Goal: Use online tool/utility: Utilize a website feature to perform a specific function

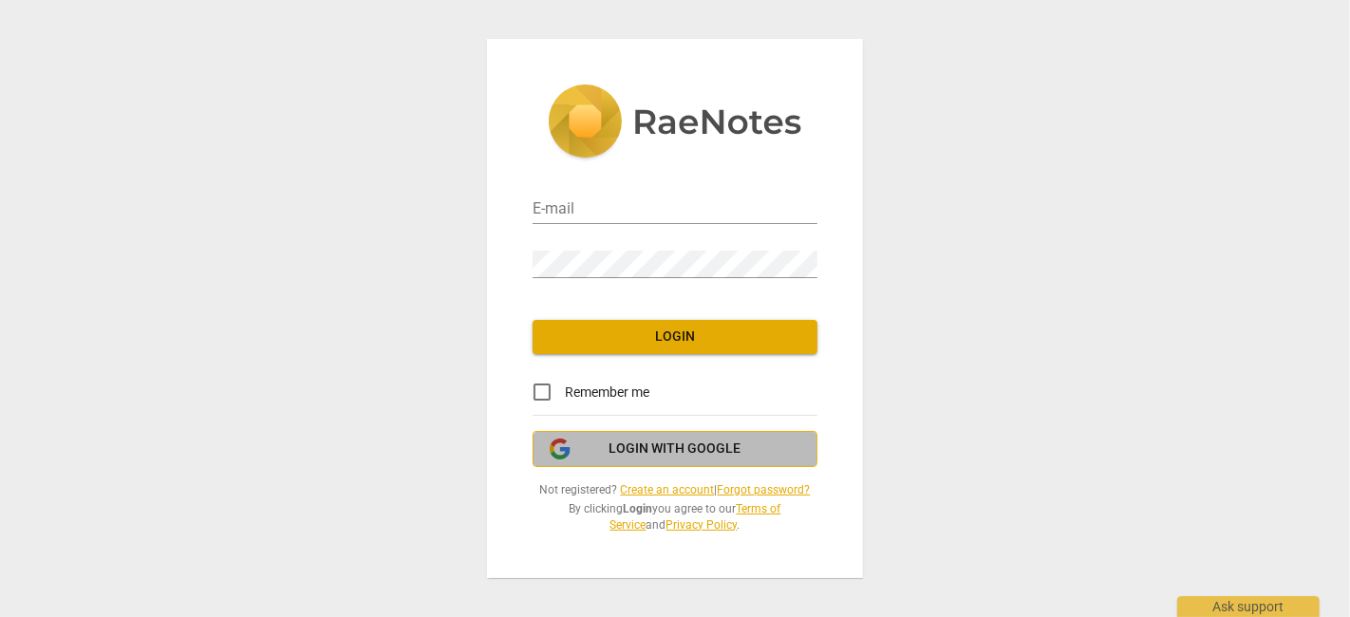
click at [678, 451] on span "Login with Google" at bounding box center [676, 449] width 132 height 19
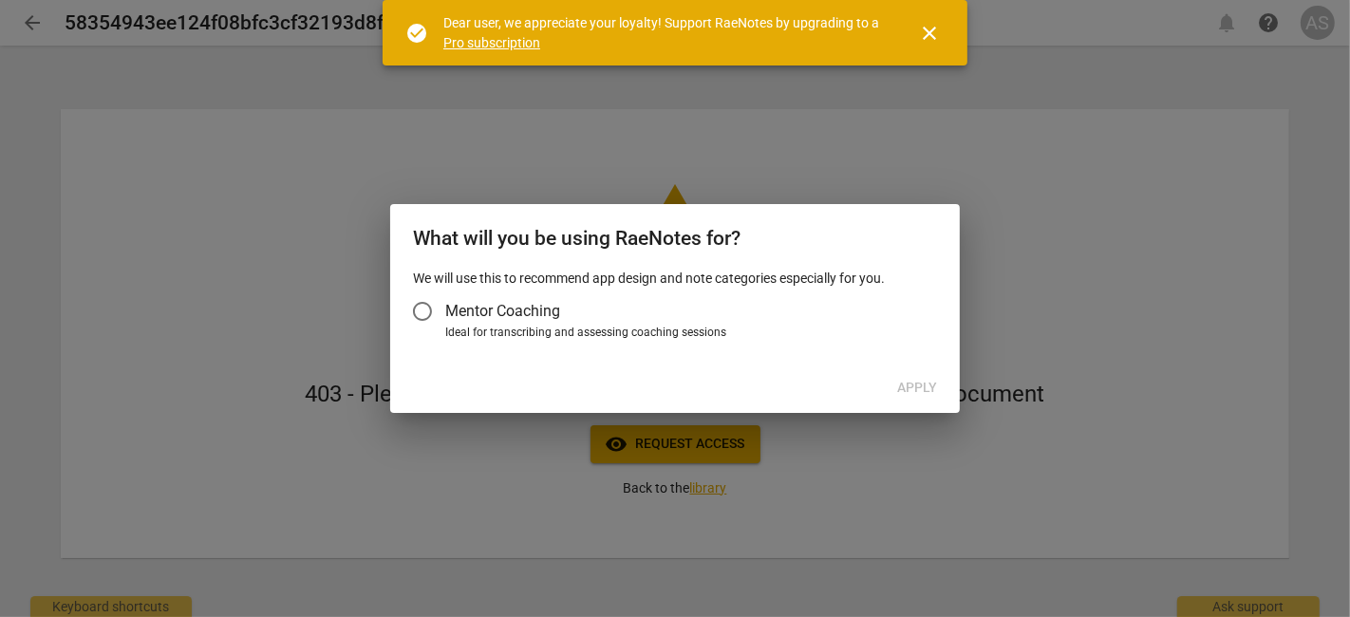
click at [466, 311] on span "Mentor Coaching" at bounding box center [502, 311] width 115 height 22
click at [445, 311] on input "Mentor Coaching" at bounding box center [423, 312] width 46 height 46
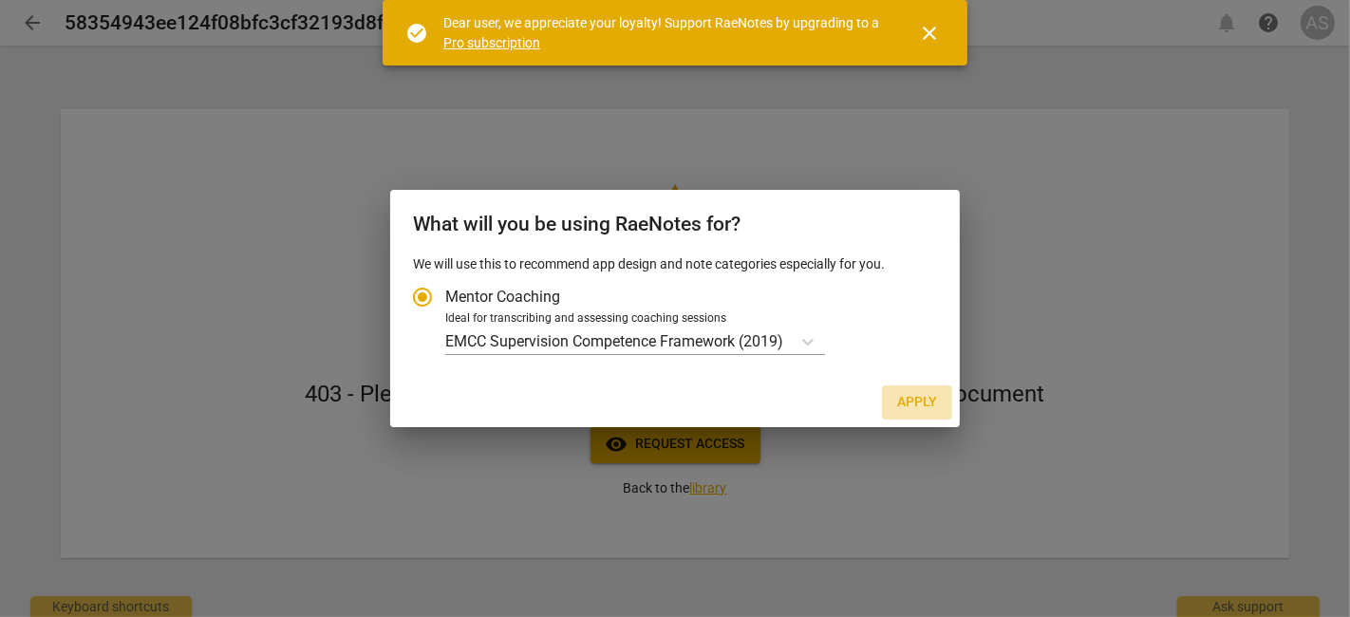
click at [933, 408] on span "Apply" at bounding box center [917, 402] width 40 height 19
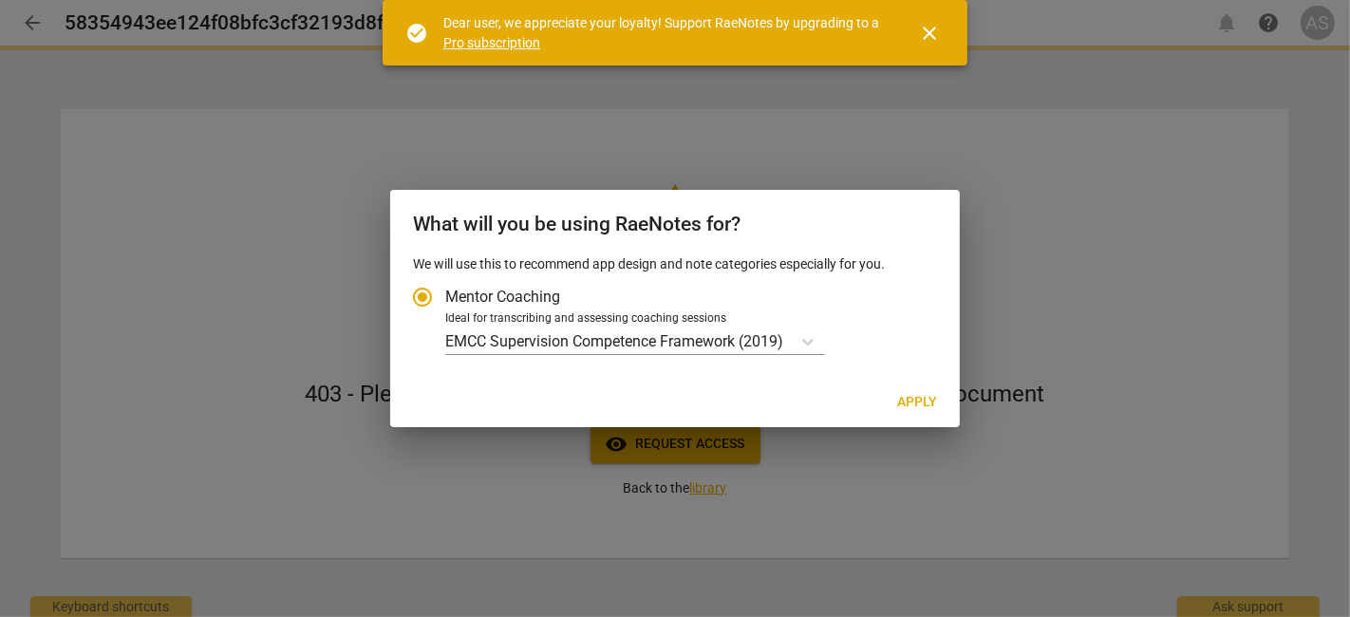
radio input "false"
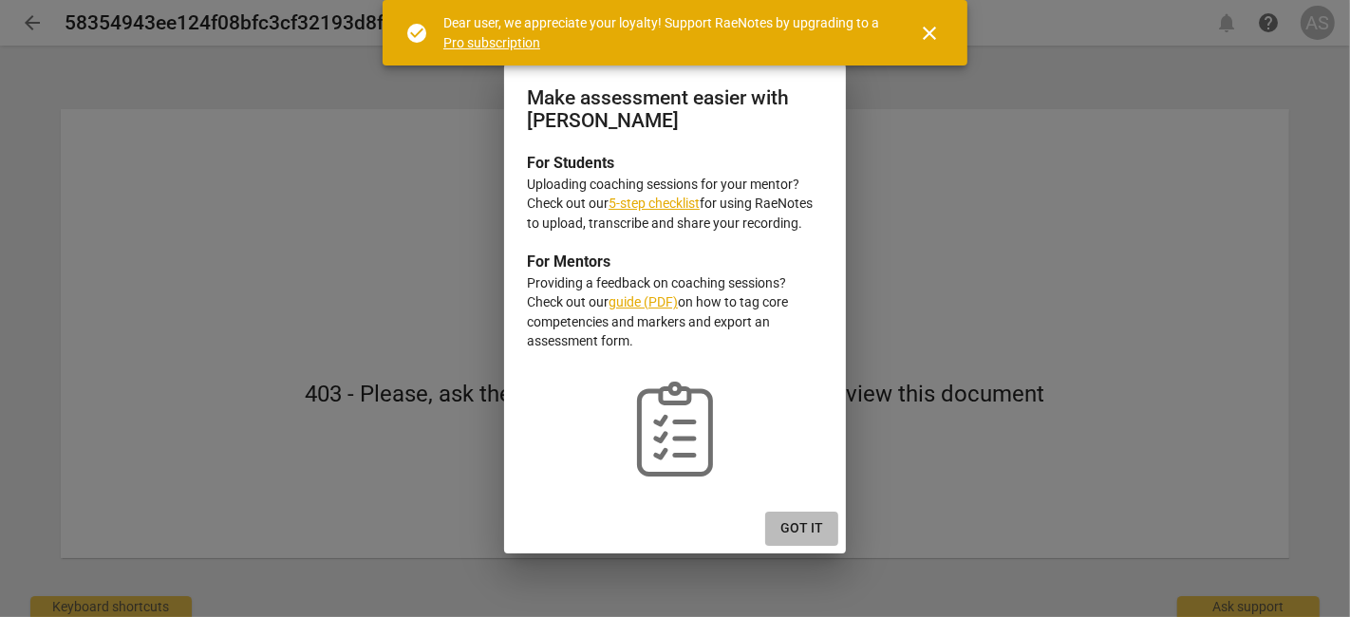
click at [800, 522] on span "Got it" at bounding box center [802, 528] width 43 height 19
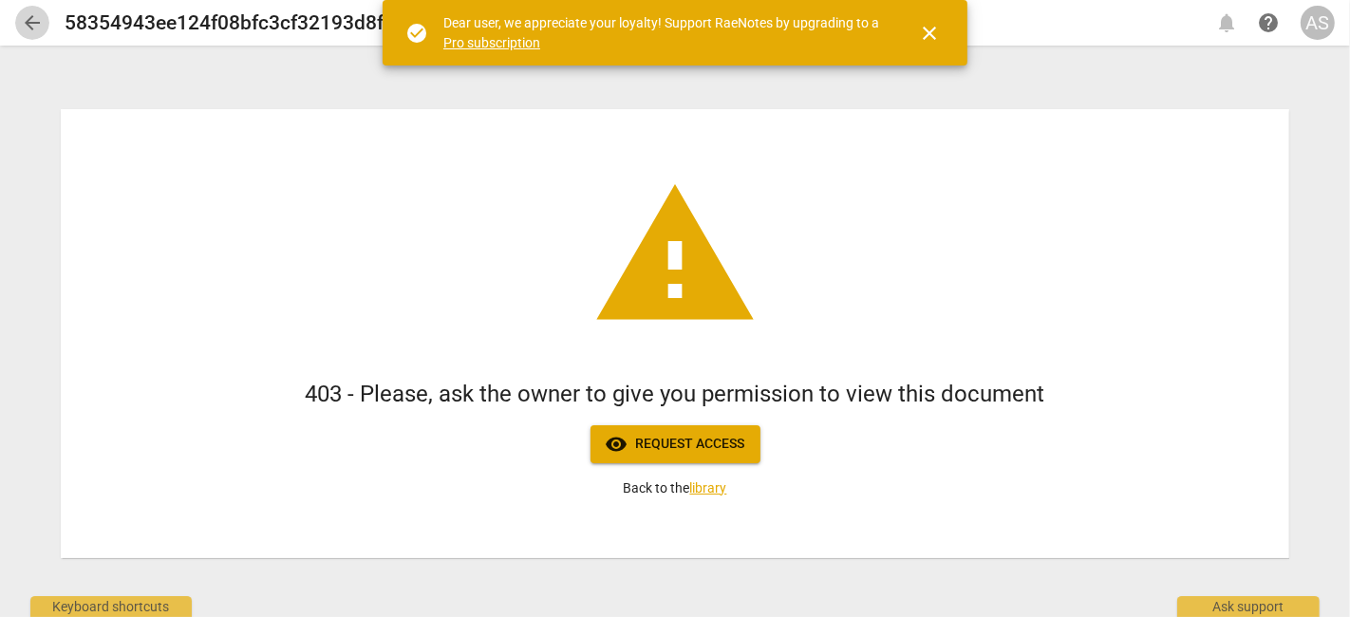
click at [27, 24] on span "arrow_back" at bounding box center [32, 22] width 23 height 23
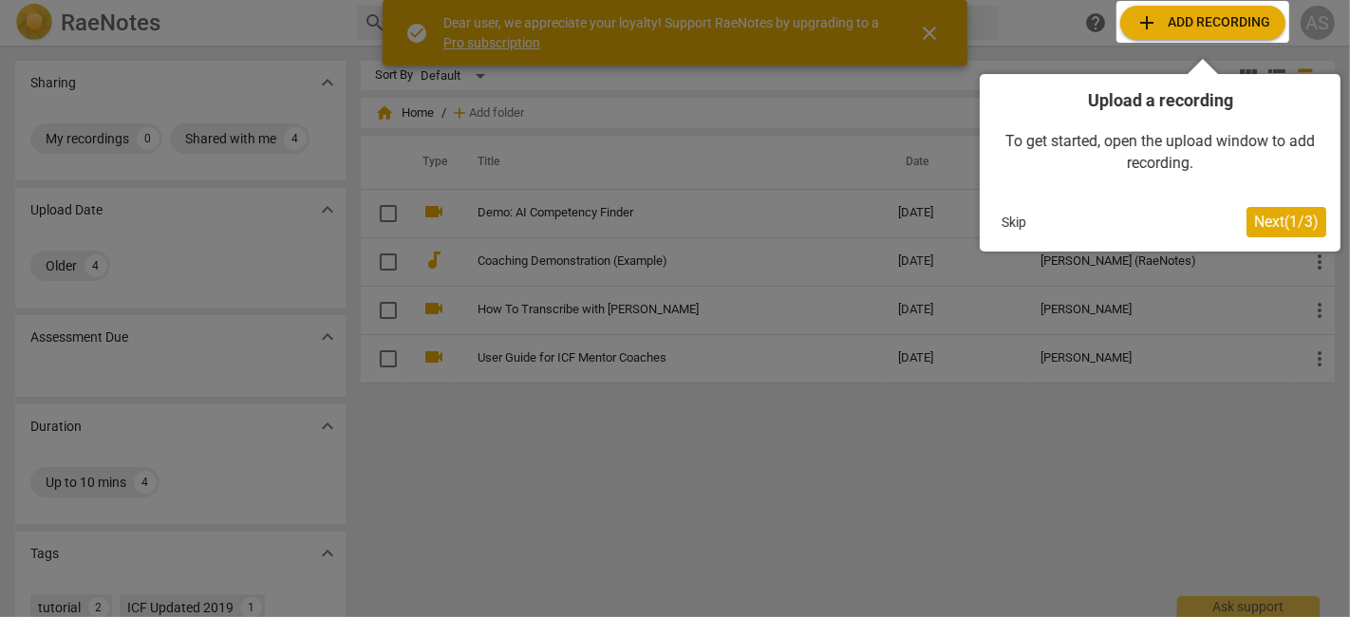
click at [1276, 230] on span "Next ( 1 / 3 )" at bounding box center [1286, 222] width 65 height 18
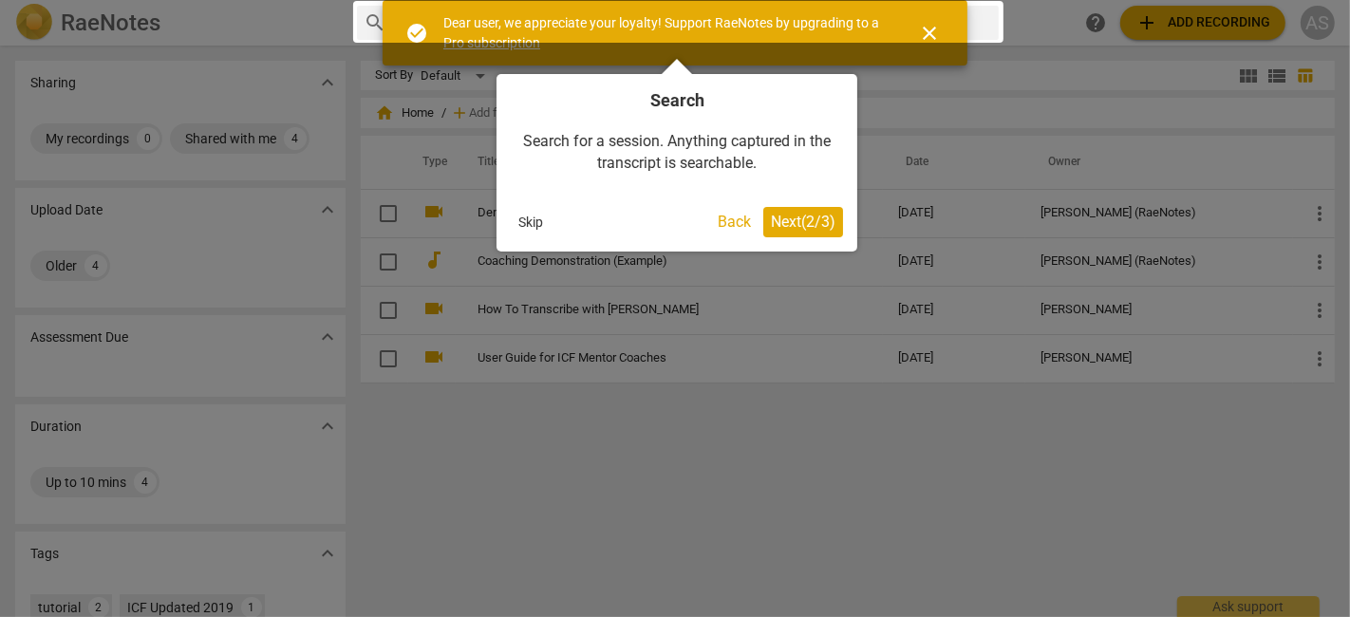
click at [830, 220] on span "Next ( 2 / 3 )" at bounding box center [803, 222] width 65 height 18
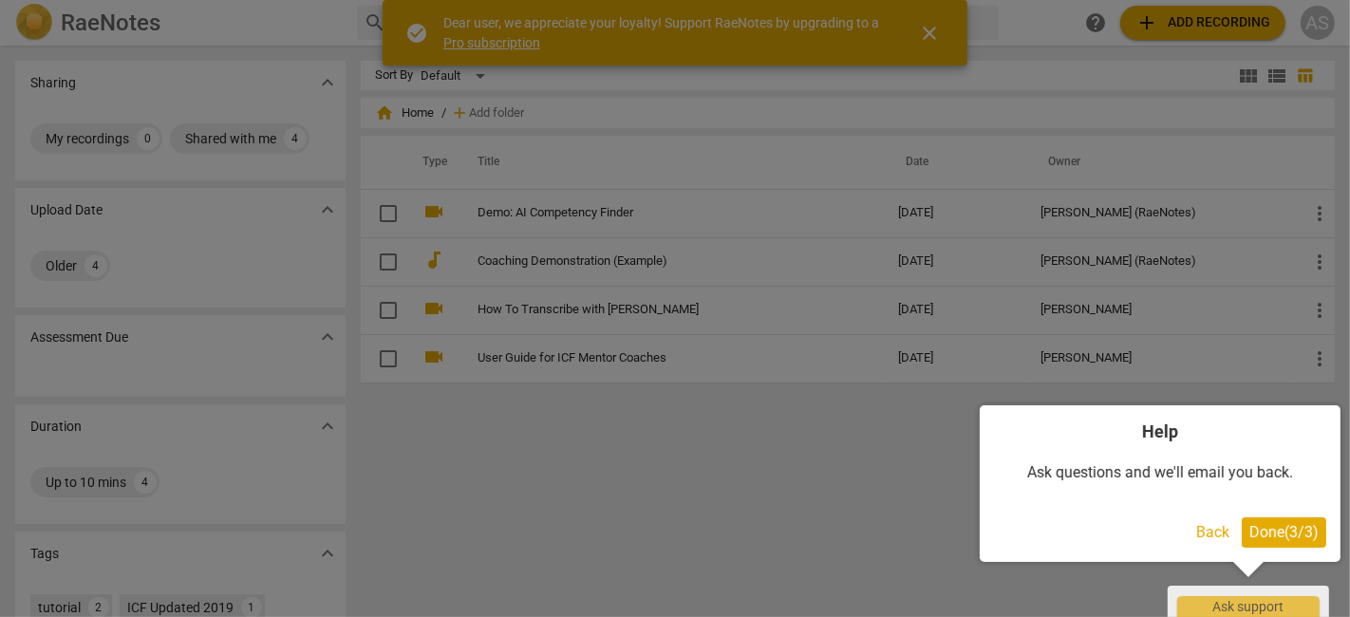
click at [1283, 530] on span "Done ( 3 / 3 )" at bounding box center [1284, 532] width 69 height 18
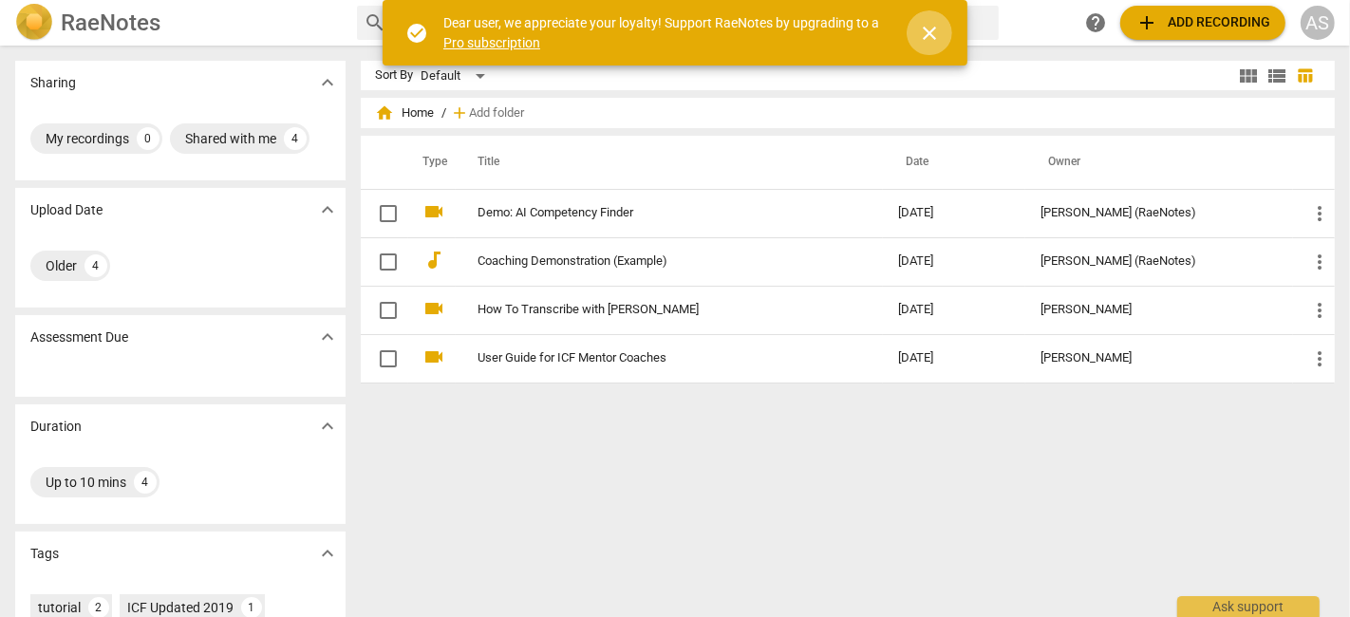
click at [933, 48] on button "close" at bounding box center [930, 33] width 46 height 46
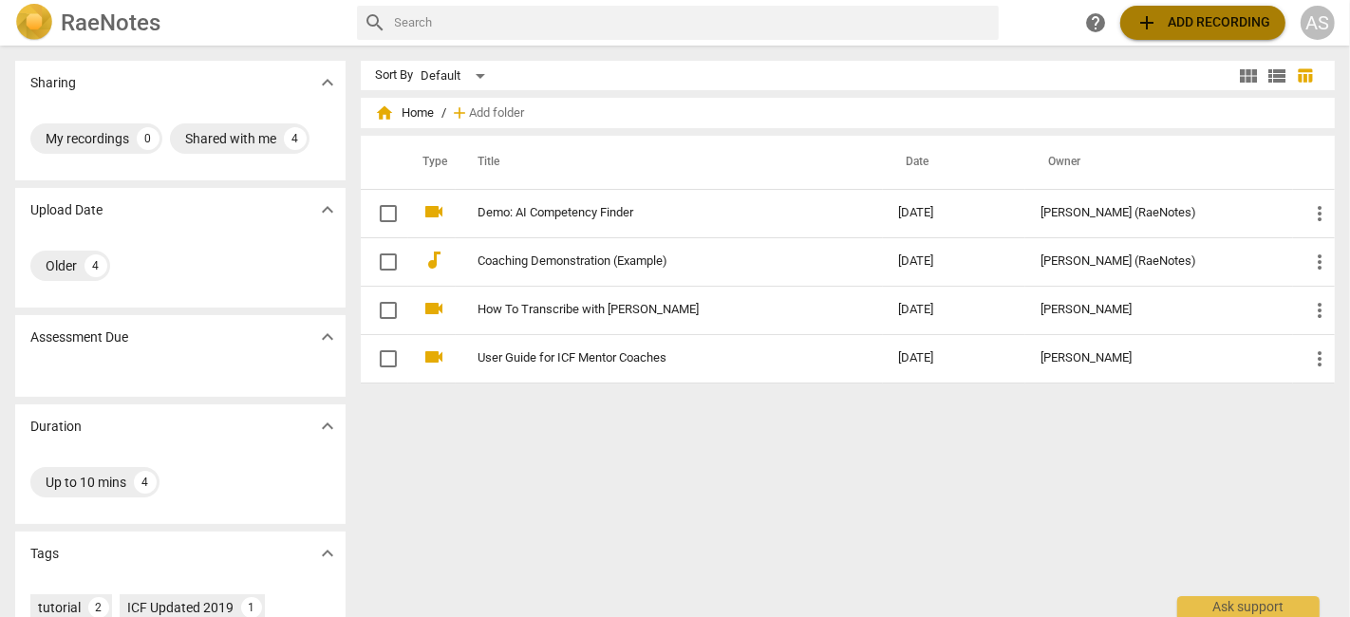
click at [1213, 17] on span "add Add recording" at bounding box center [1203, 22] width 135 height 23
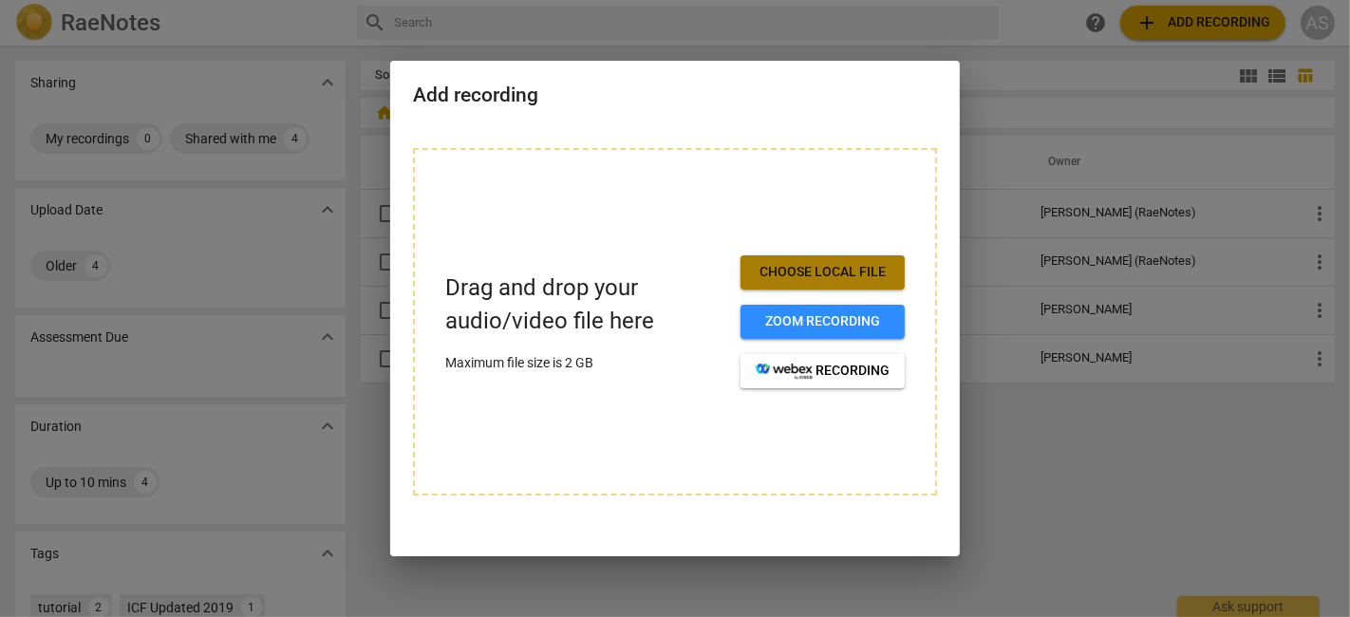
click at [863, 270] on span "Choose local file" at bounding box center [823, 272] width 134 height 19
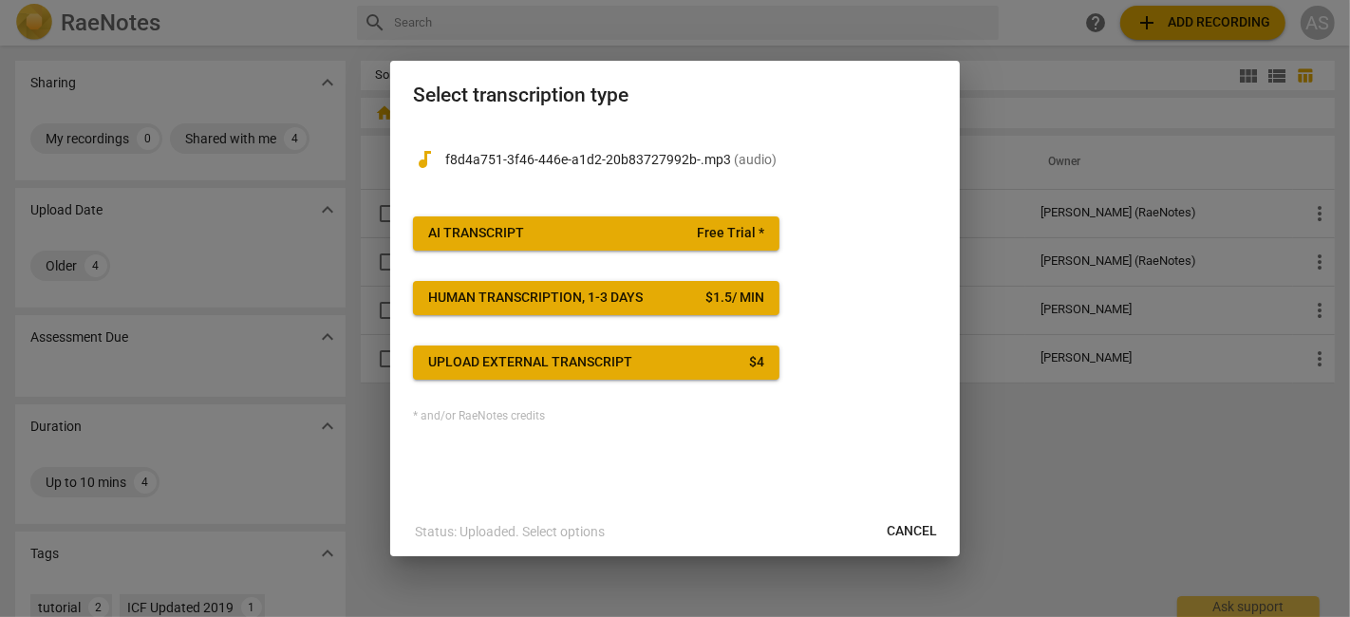
click at [452, 165] on p "f8d4a751-3f46-446e-a1d2-20b83727992b-.mp3 ( audio )" at bounding box center [691, 160] width 492 height 20
click at [508, 235] on div "AI Transcript" at bounding box center [476, 233] width 96 height 19
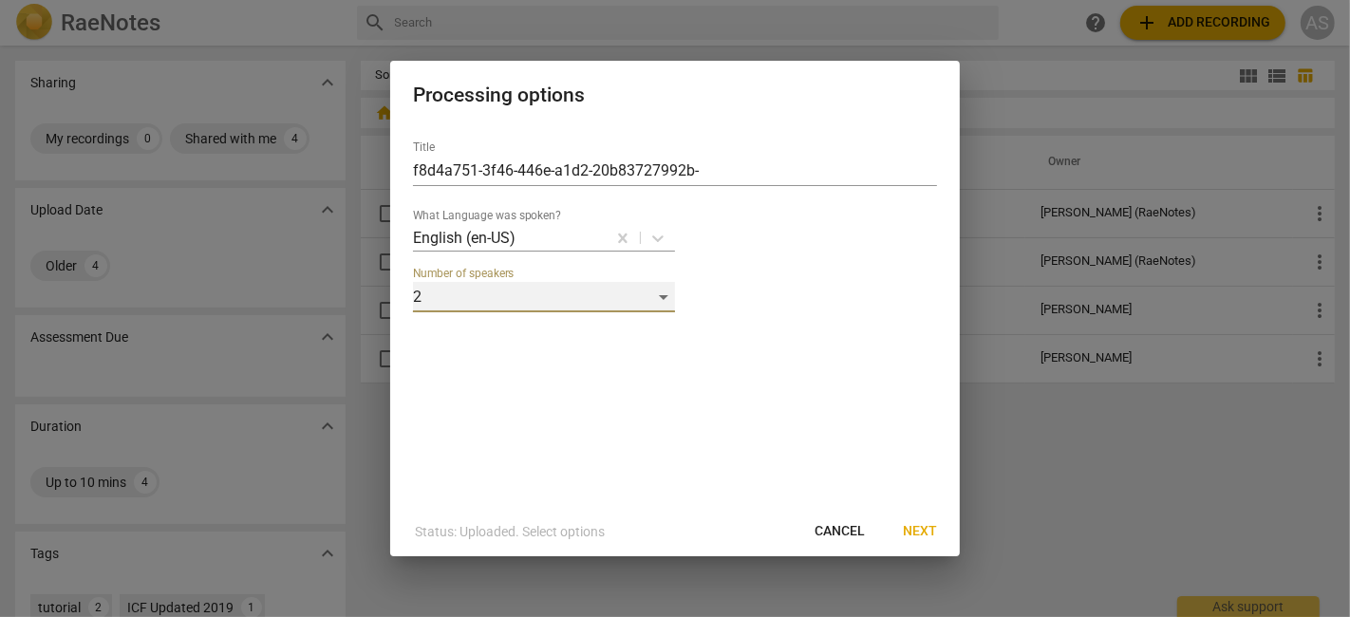
click at [656, 291] on div "2" at bounding box center [544, 297] width 262 height 30
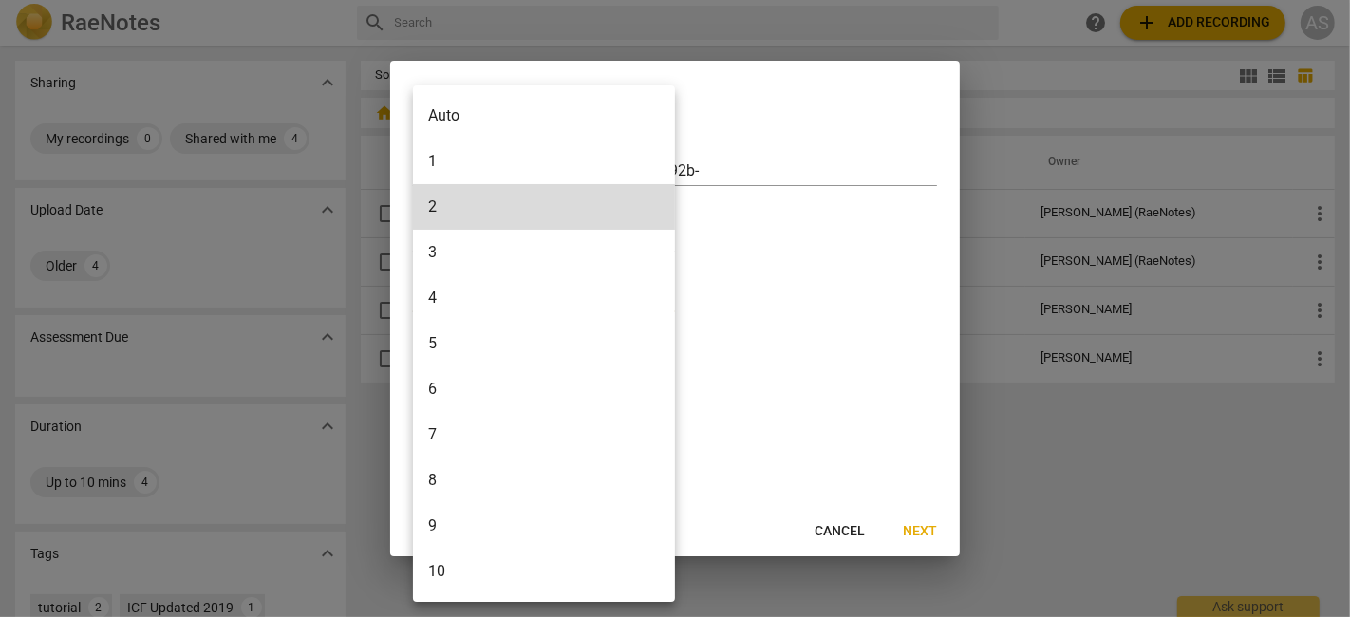
click at [798, 311] on div at bounding box center [675, 308] width 1350 height 617
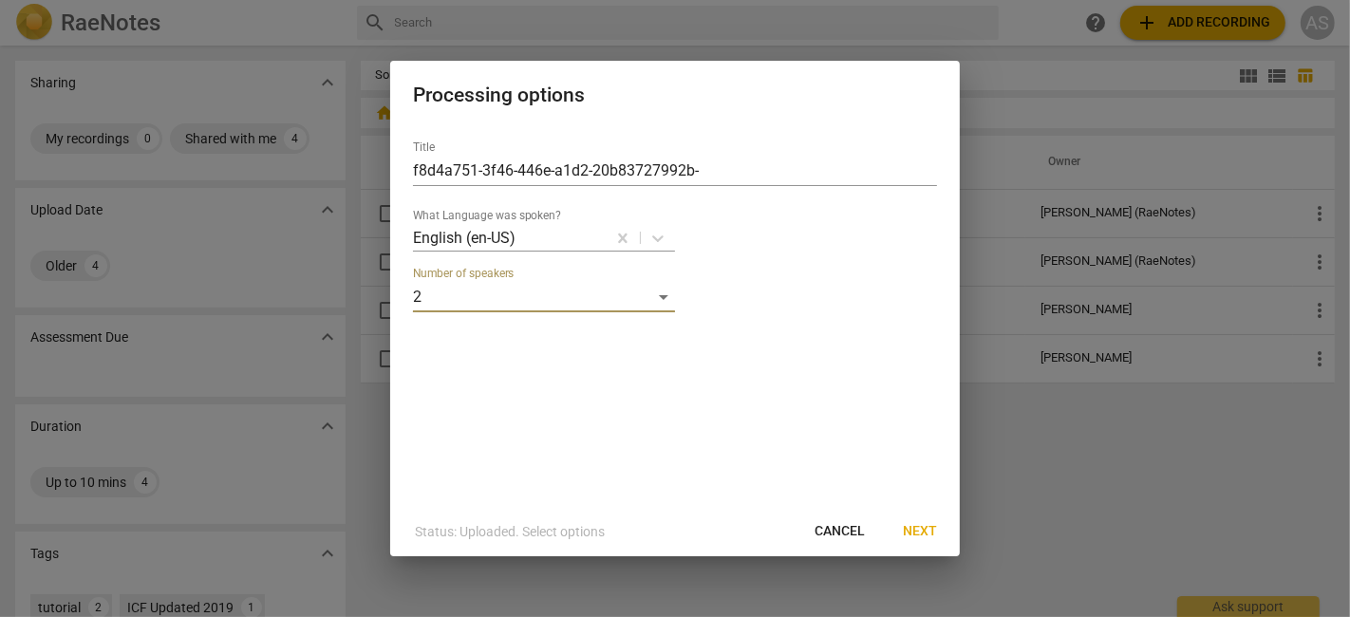
click at [933, 534] on span "Next" at bounding box center [920, 531] width 34 height 19
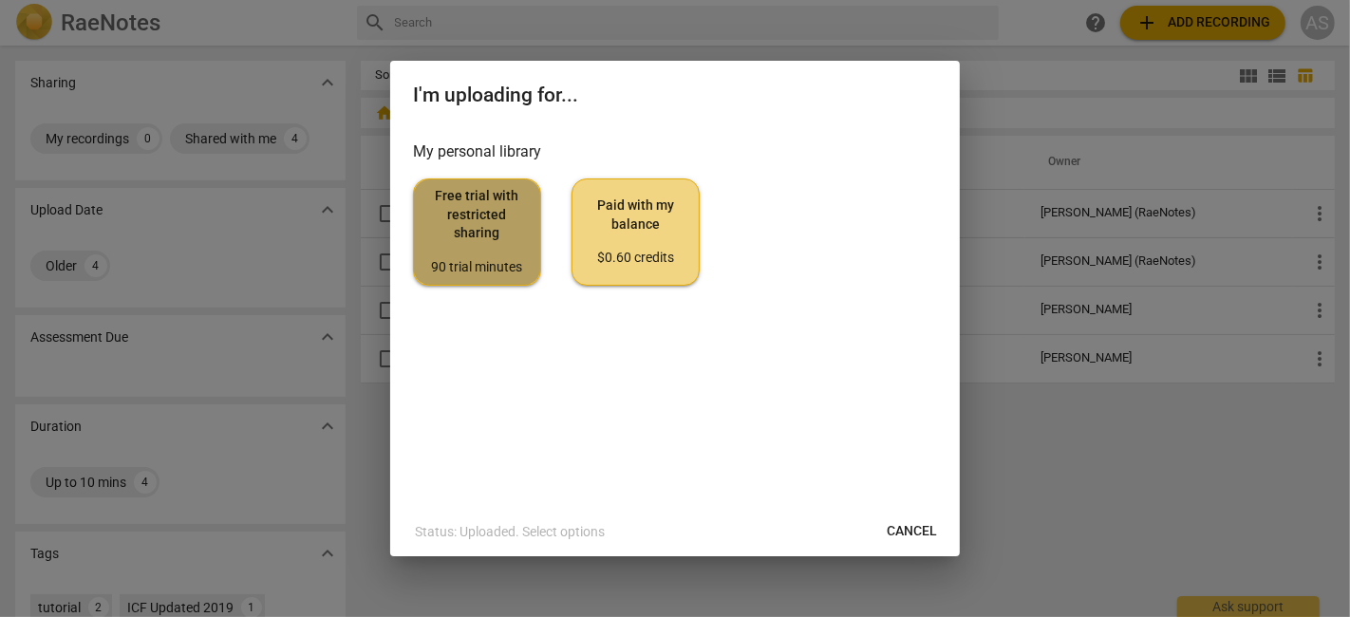
click at [451, 225] on span "Free trial with restricted sharing 90 trial minutes" at bounding box center [477, 231] width 96 height 89
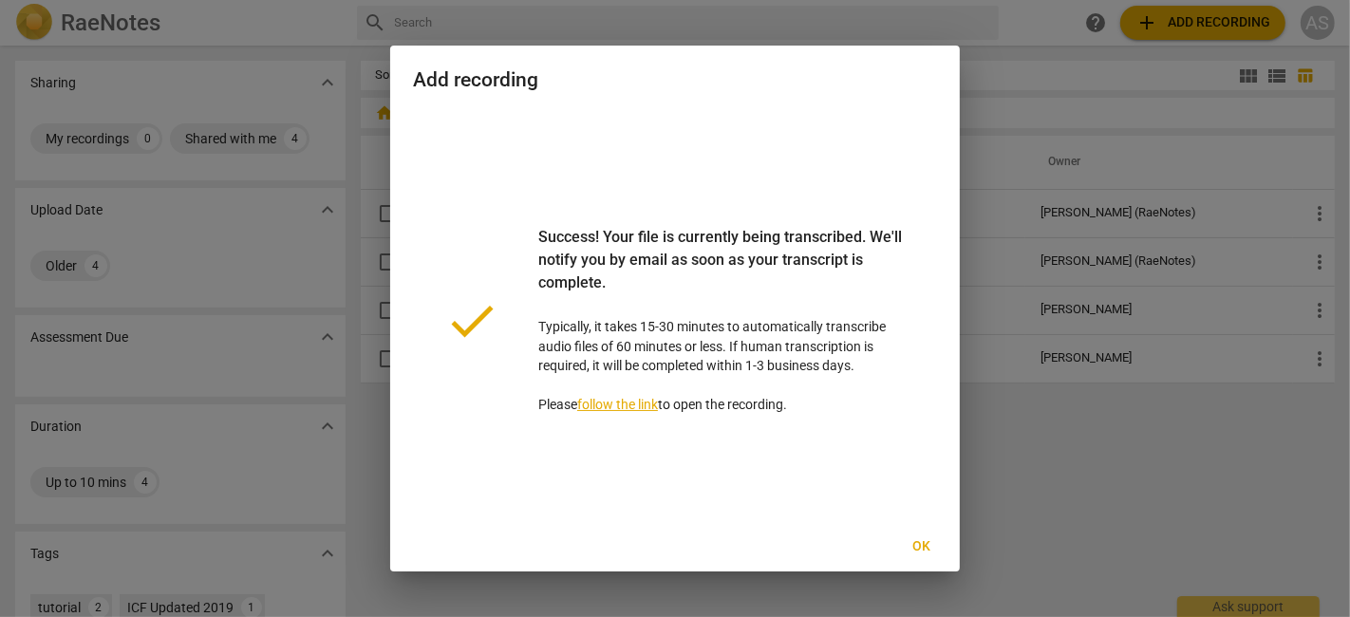
click at [922, 542] on span "Ok" at bounding box center [922, 546] width 30 height 19
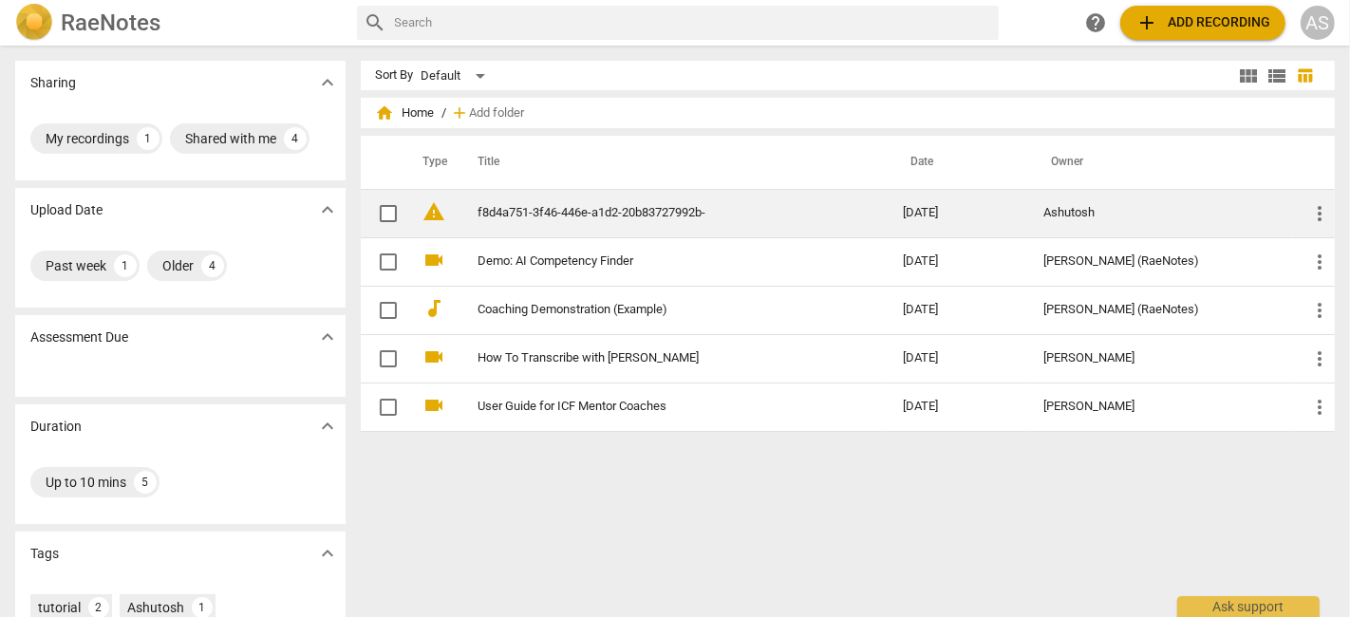
click at [772, 216] on link "f8d4a751-3f46-446e-a1d2-20b83727992b-" at bounding box center [657, 213] width 356 height 14
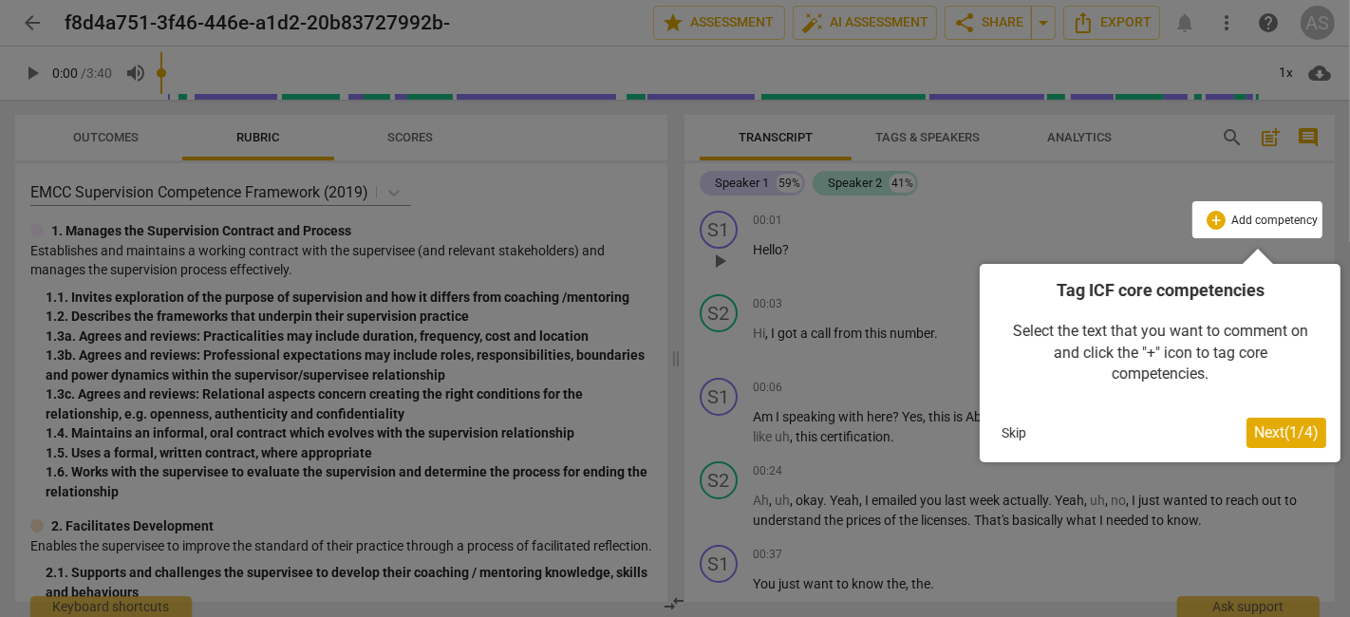
click at [1010, 423] on button "Skip" at bounding box center [1014, 433] width 40 height 28
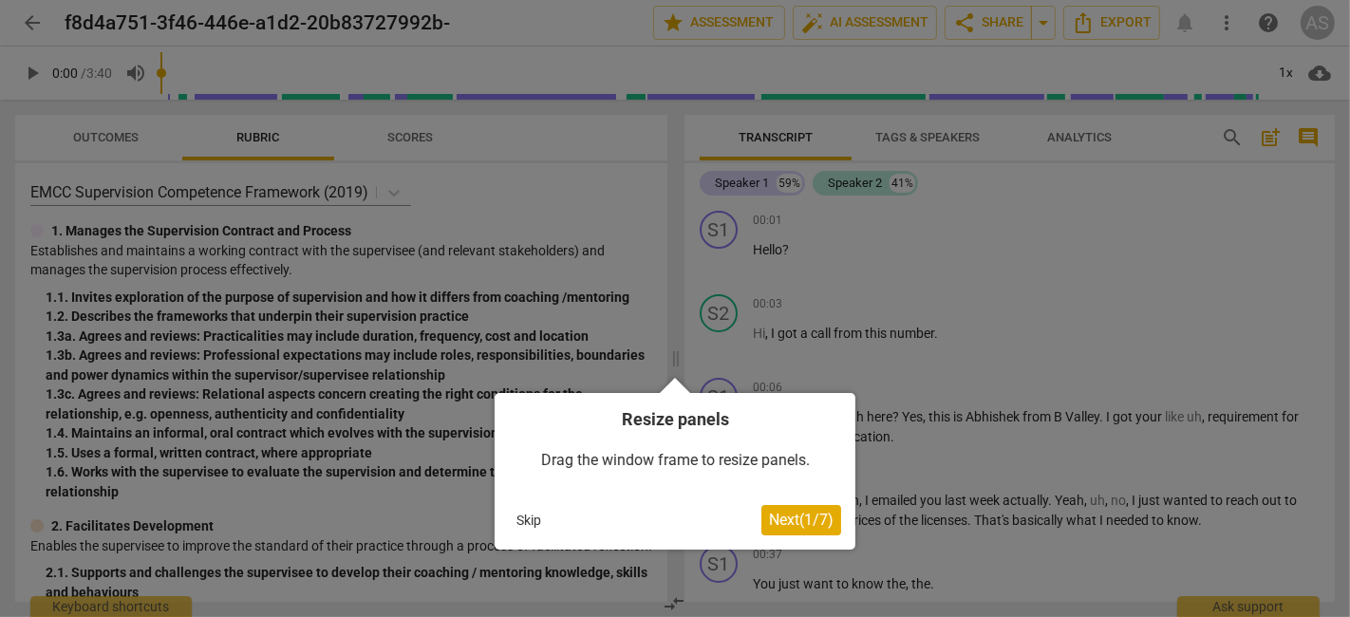
click at [505, 526] on div "Resize panels Drag the window frame to resize panels. Skip Next ( 1 / 7 )" at bounding box center [675, 471] width 361 height 157
click at [525, 522] on button "Skip" at bounding box center [529, 520] width 40 height 28
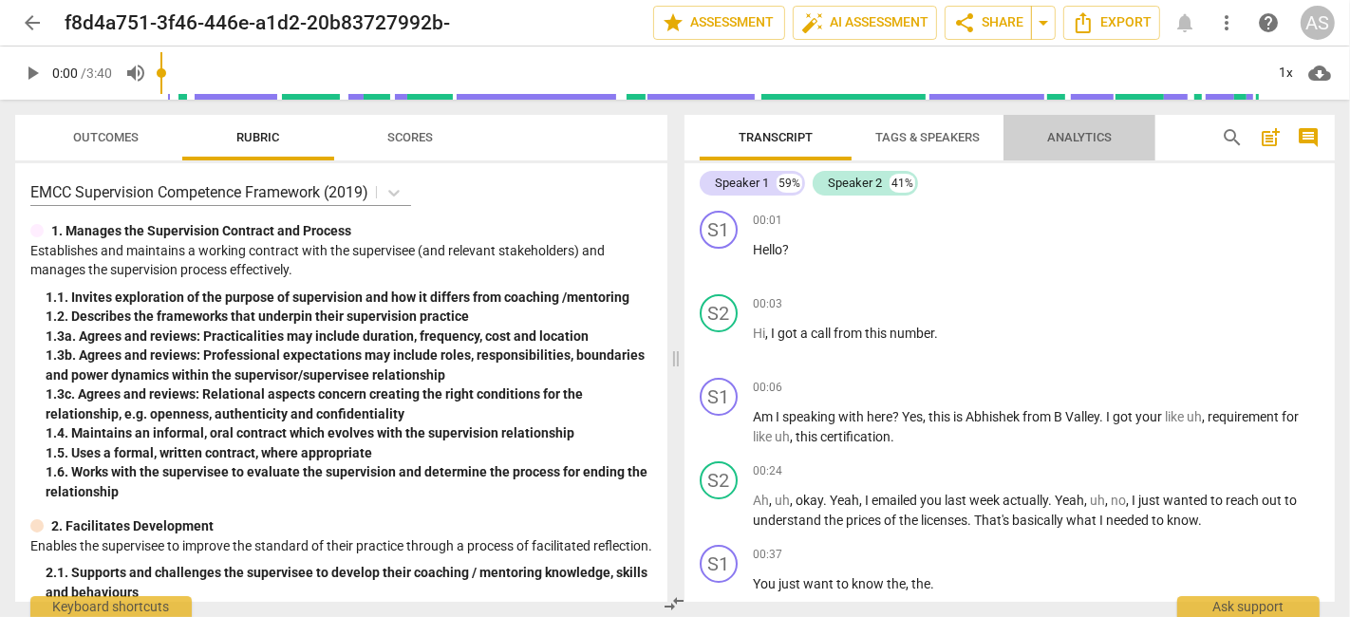
click at [1063, 125] on span "Analytics" at bounding box center [1080, 138] width 110 height 26
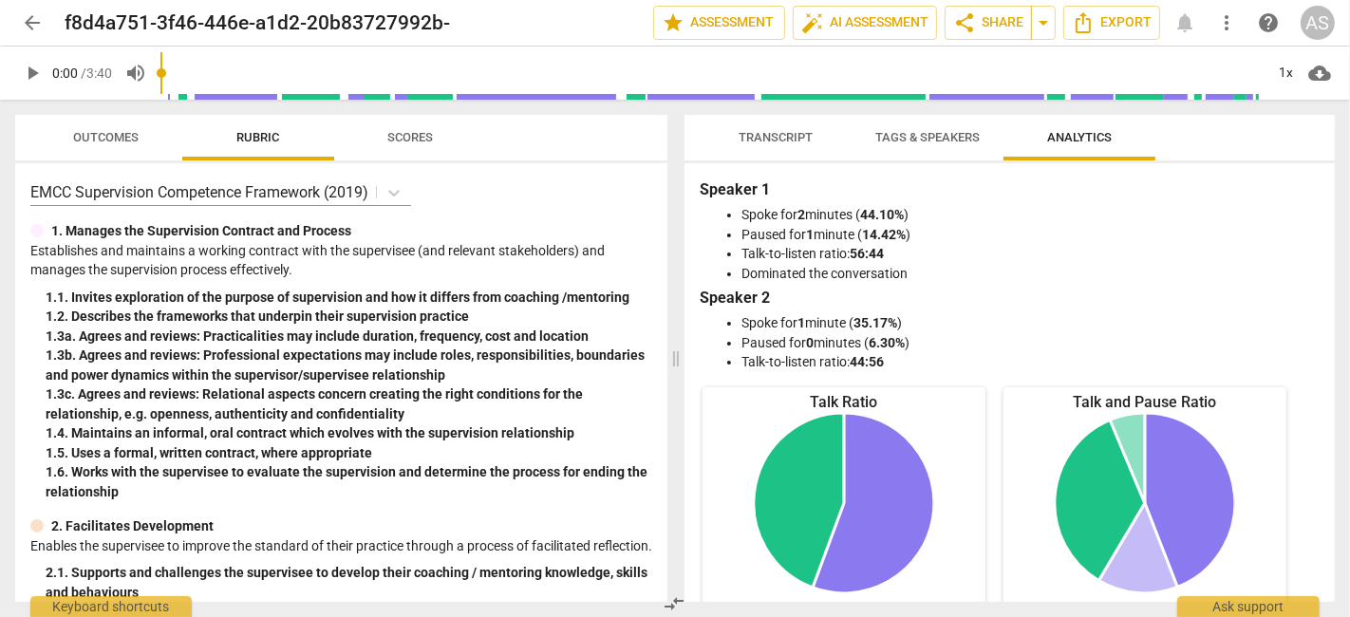
click at [811, 138] on span "Transcript" at bounding box center [776, 137] width 74 height 14
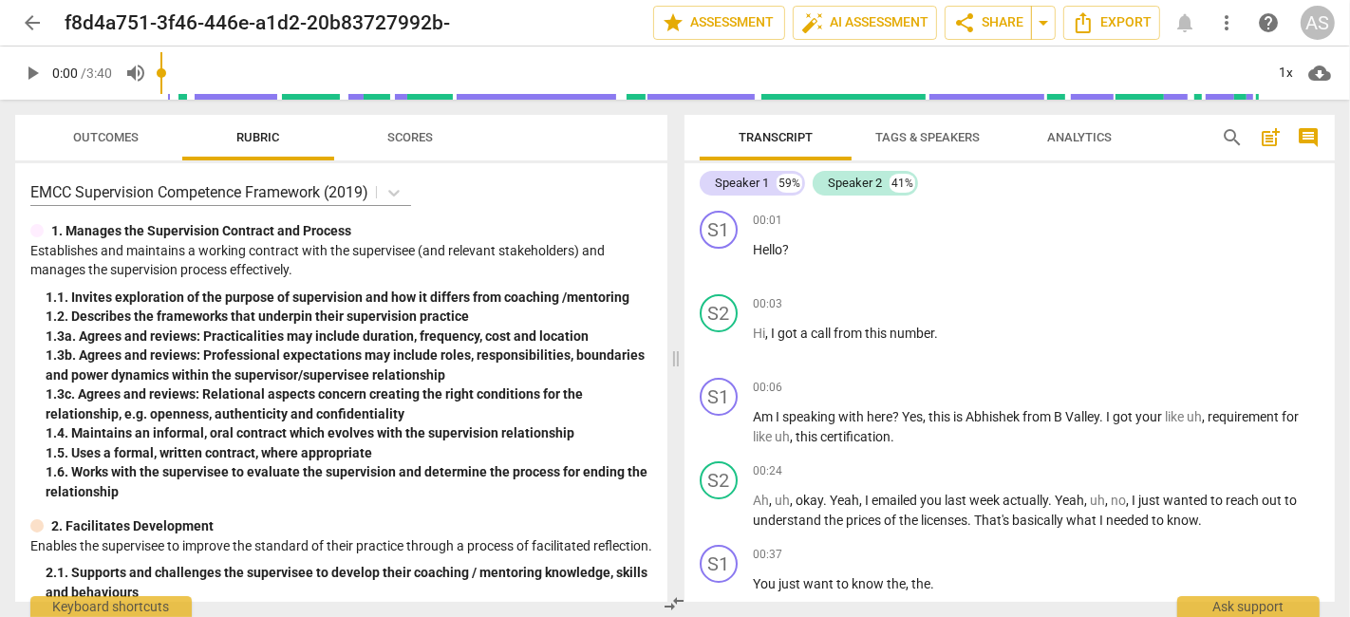
click at [1092, 142] on span "Analytics" at bounding box center [1079, 137] width 65 height 14
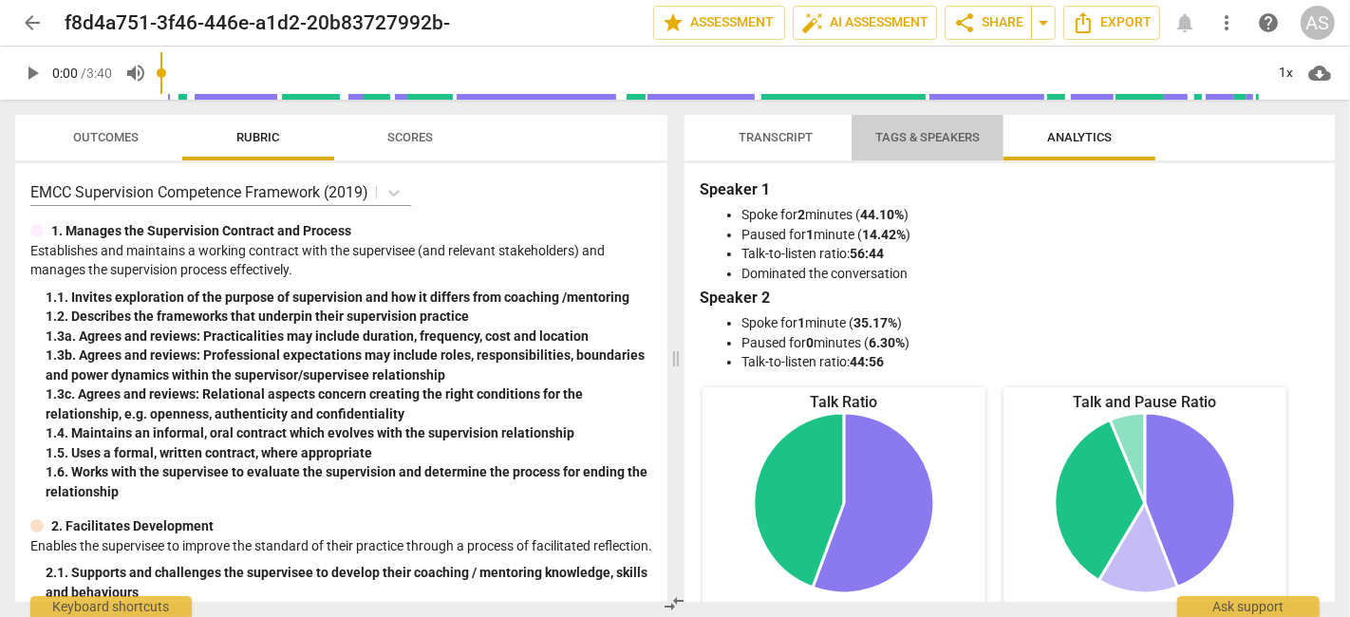
click at [919, 134] on span "Tags & Speakers" at bounding box center [928, 137] width 104 height 14
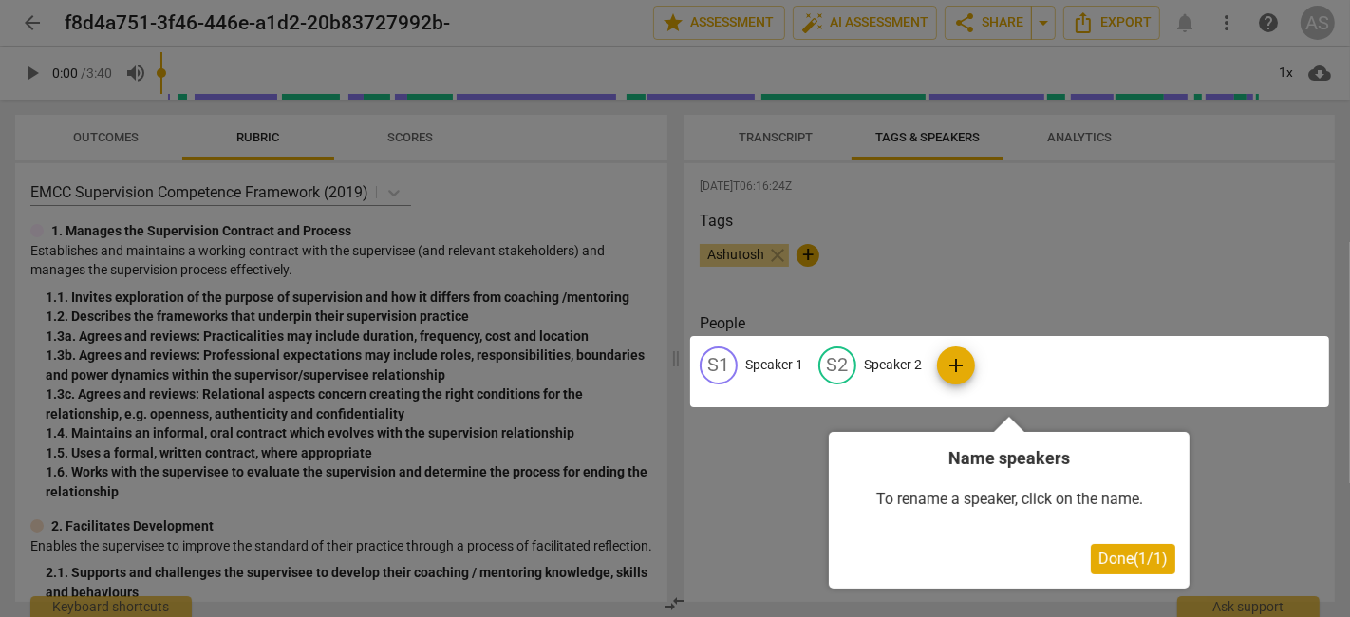
click at [757, 368] on div at bounding box center [1009, 371] width 639 height 71
click at [1122, 568] on button "Done ( 1 / 1 )" at bounding box center [1133, 559] width 85 height 30
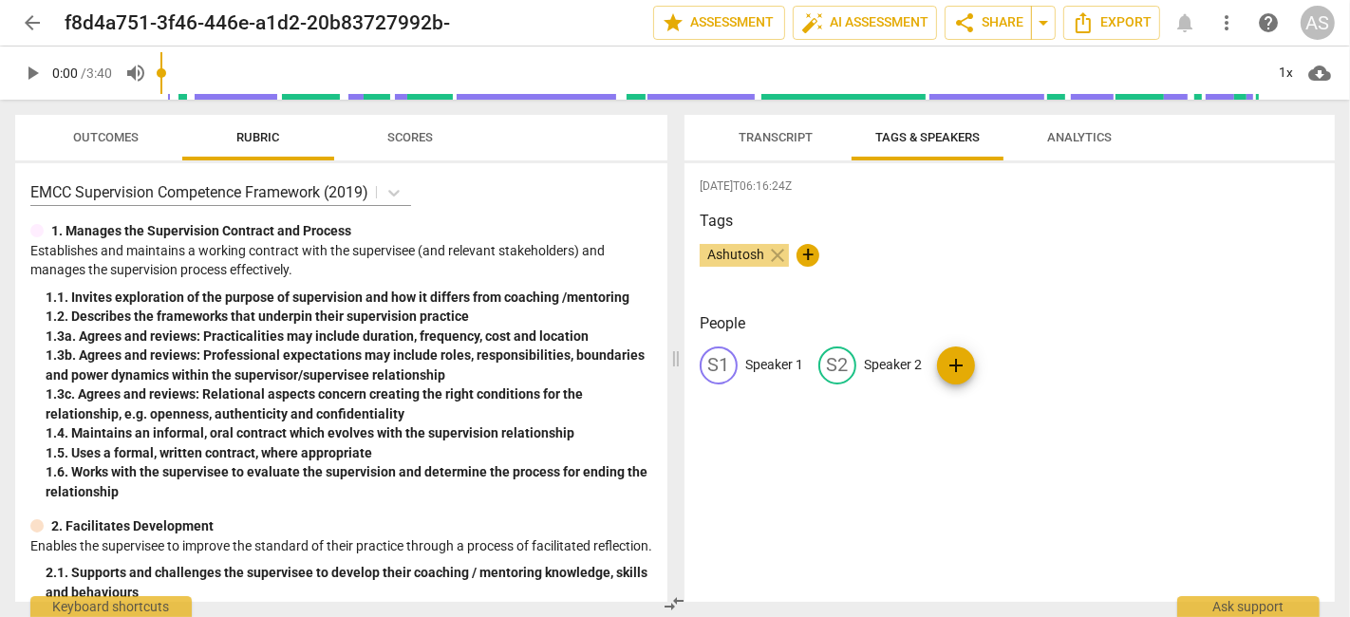
click at [760, 355] on p "Speaker 1" at bounding box center [774, 365] width 58 height 20
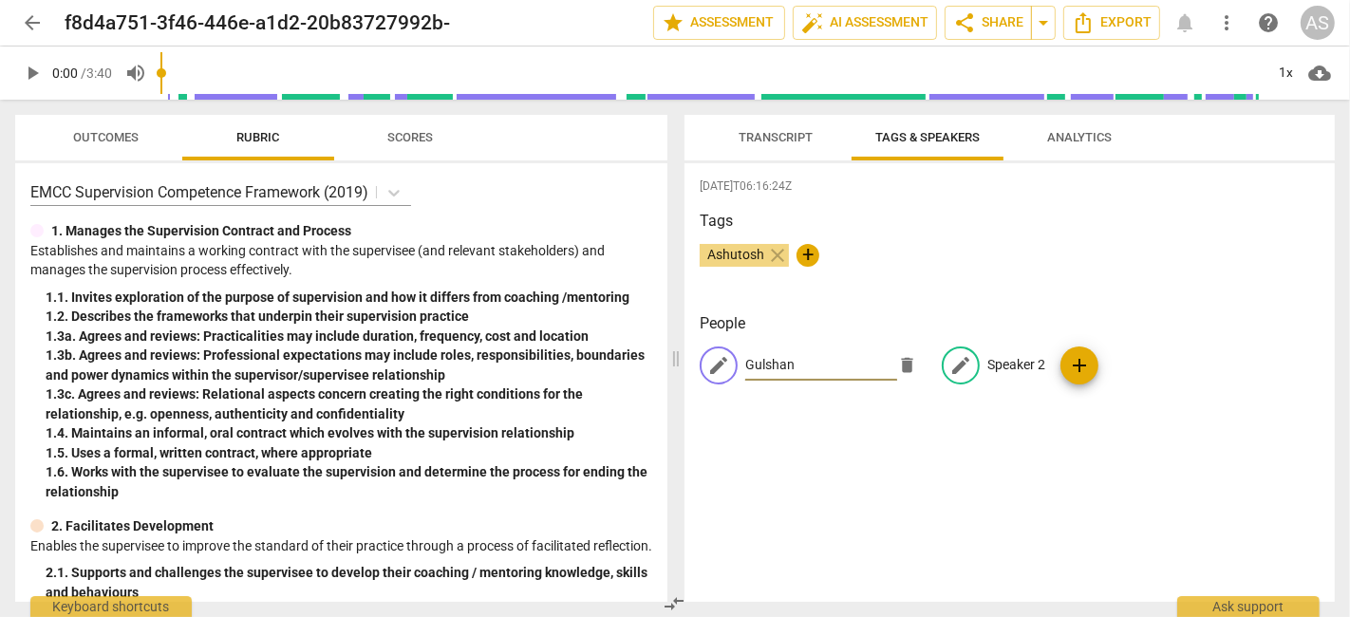
type input "Gulshan"
click at [999, 359] on p "Speaker 2" at bounding box center [1017, 365] width 58 height 20
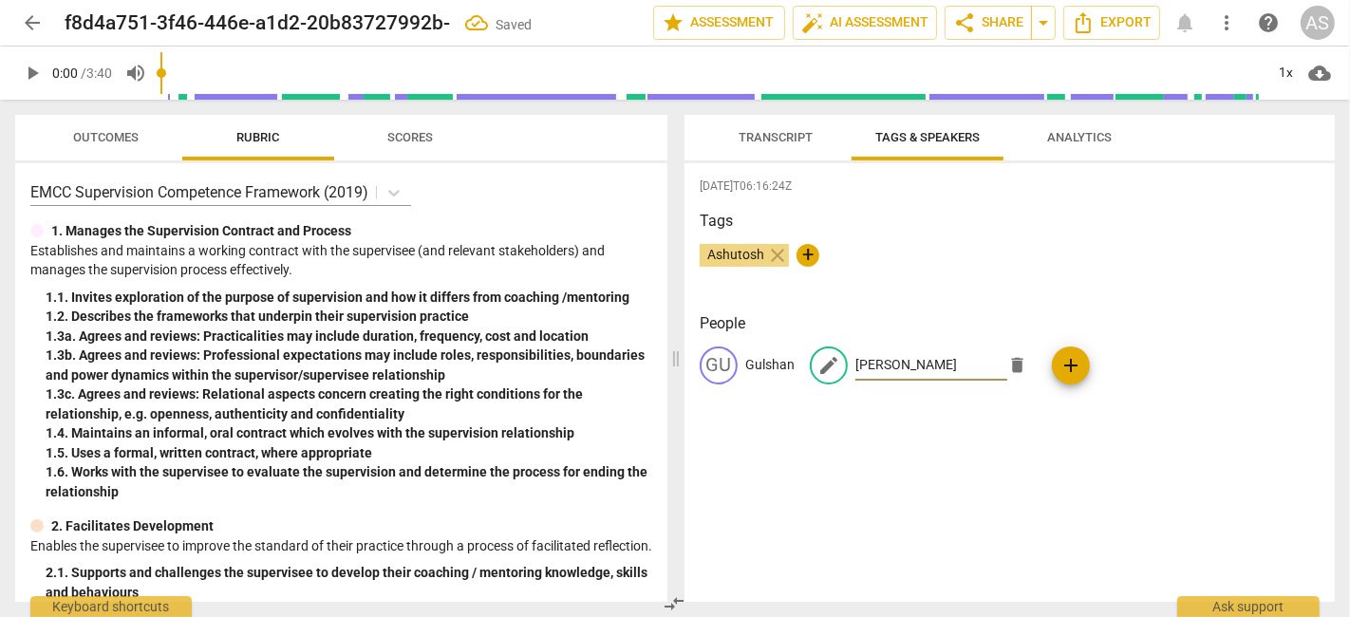
type input "[PERSON_NAME]"
click at [773, 165] on div "[DATE]T06:16:24Z Tags Ashutosh close + People [PERSON_NAME] VI [PERSON_NAME] add" at bounding box center [1010, 382] width 650 height 439
click at [782, 142] on span "Transcript" at bounding box center [776, 137] width 74 height 14
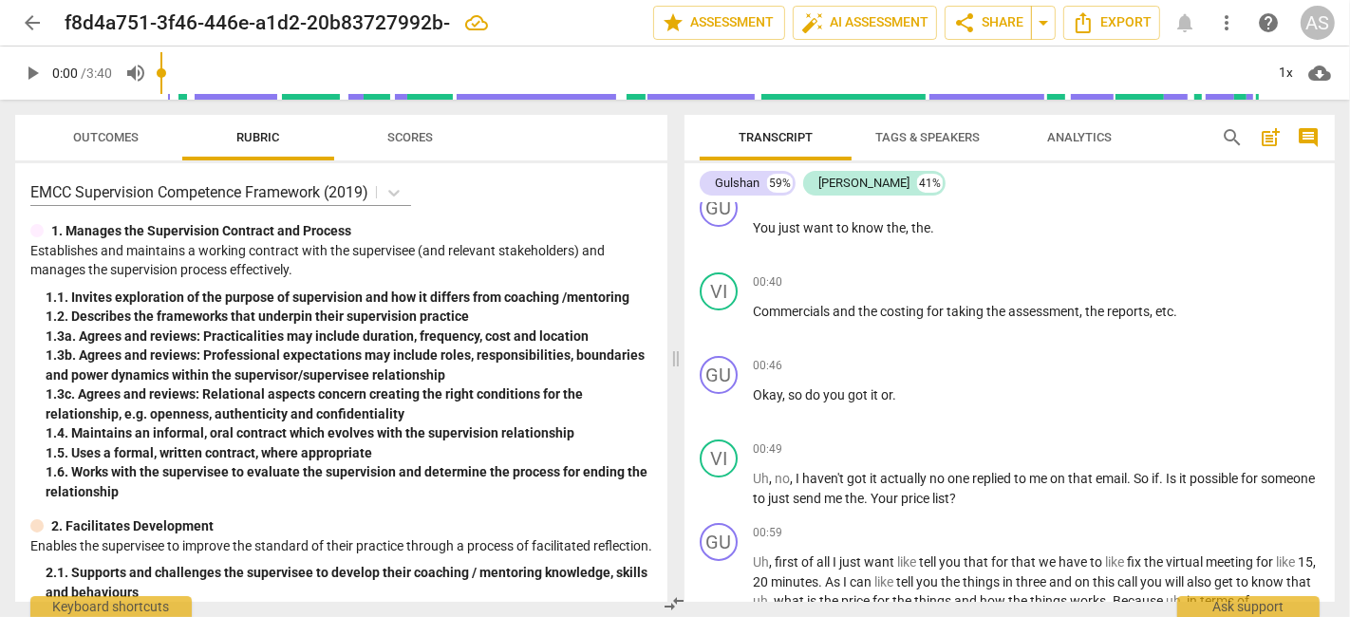
scroll to position [356, 0]
click at [1093, 130] on span "Analytics" at bounding box center [1079, 137] width 65 height 14
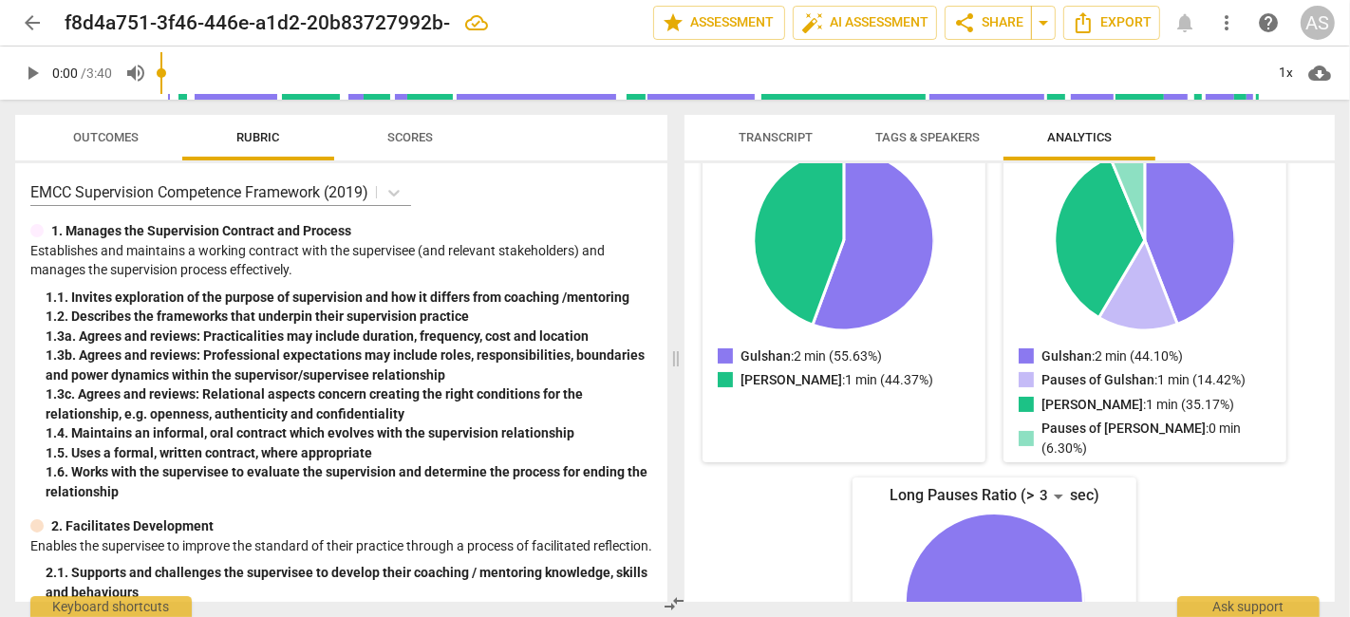
scroll to position [264, 0]
click at [443, 144] on span "Scores" at bounding box center [410, 138] width 91 height 26
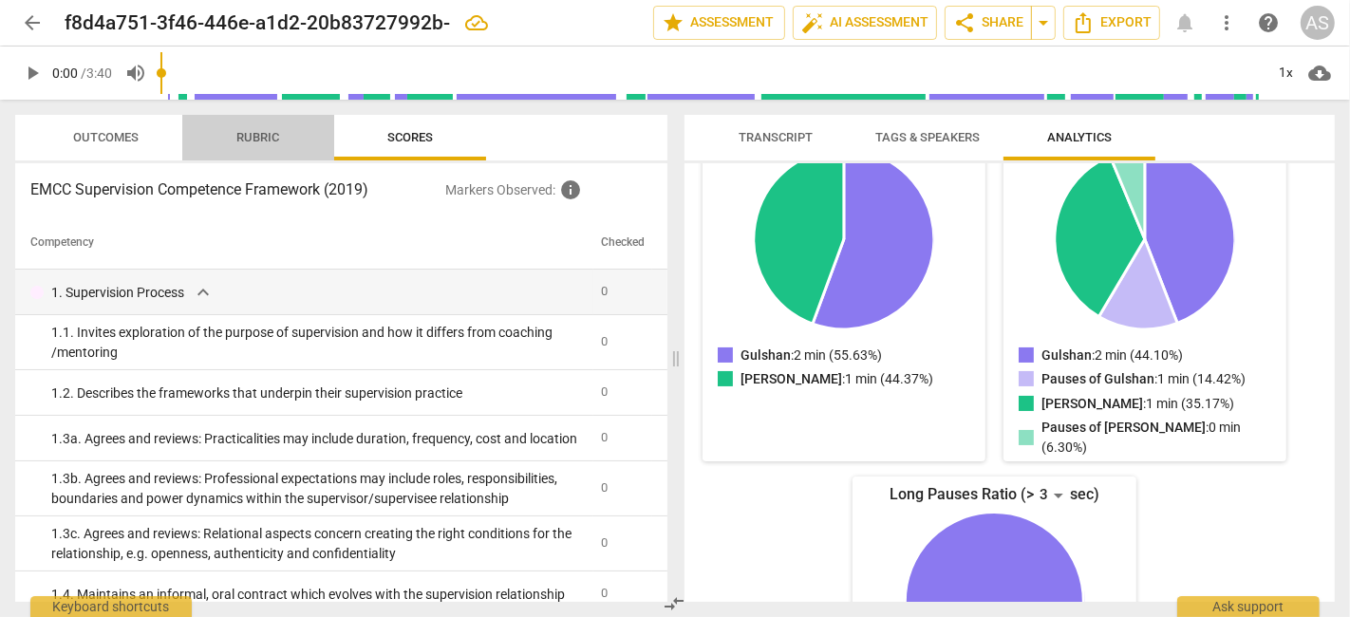
click at [217, 146] on span "Rubric" at bounding box center [259, 138] width 88 height 26
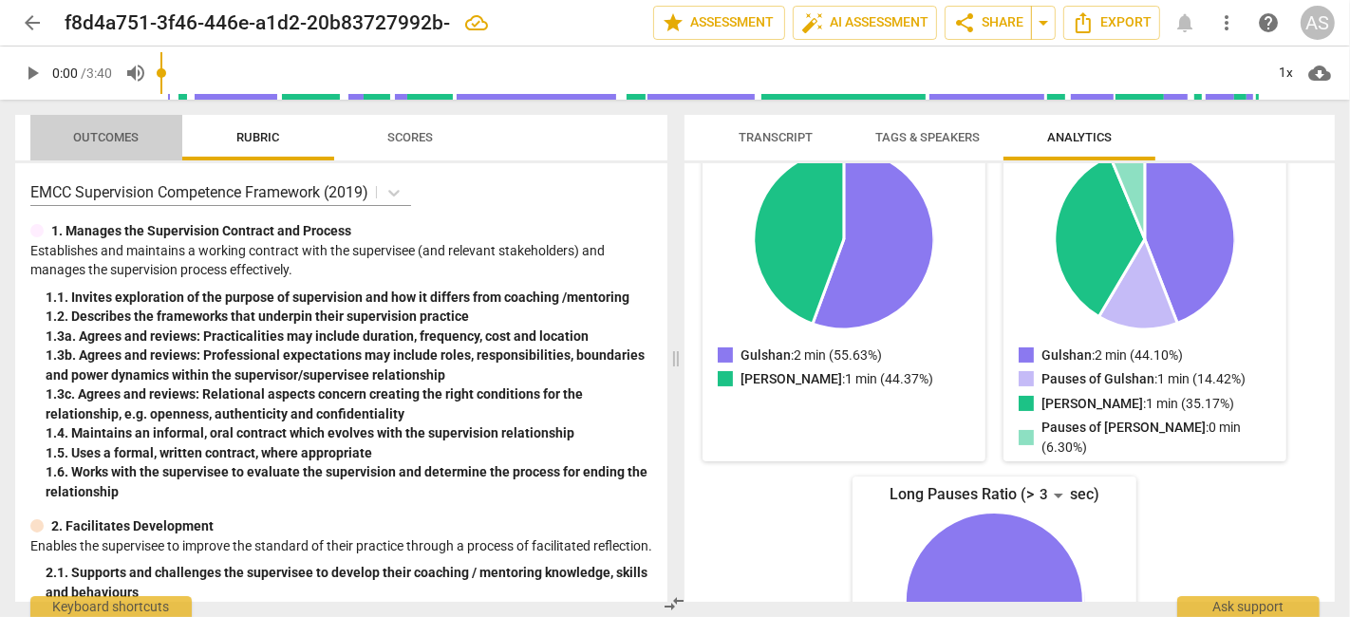
click at [102, 140] on span "Outcomes" at bounding box center [107, 137] width 66 height 14
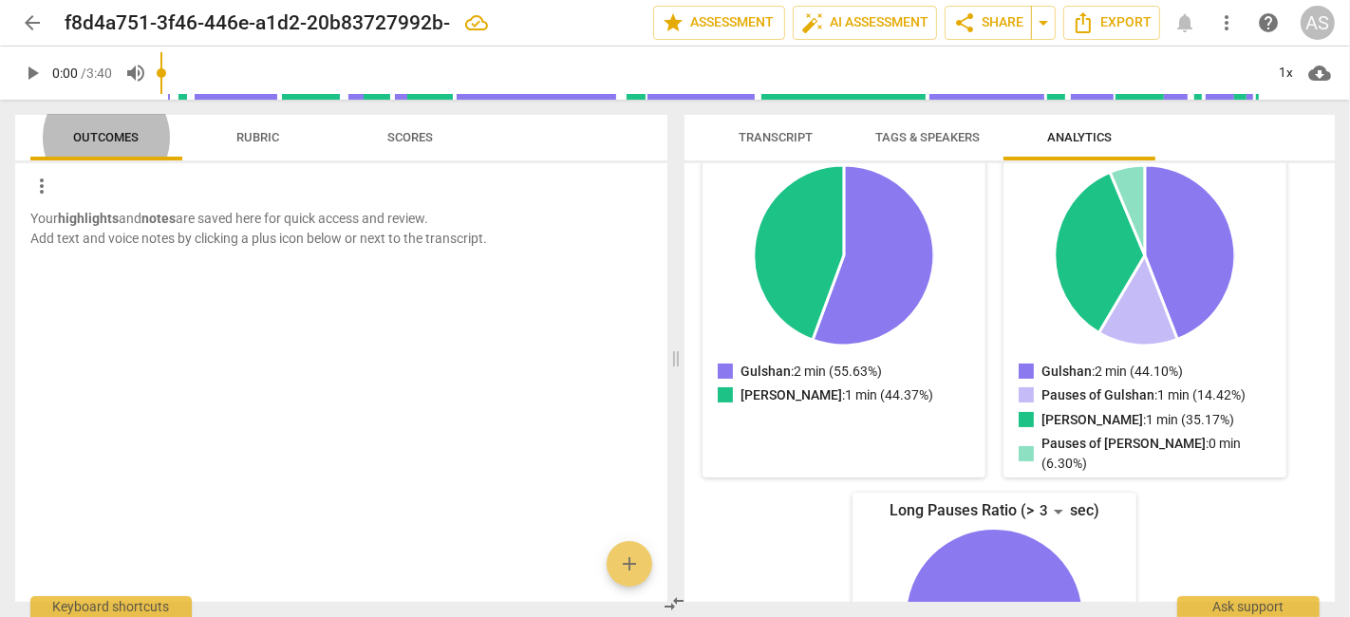
scroll to position [417, 0]
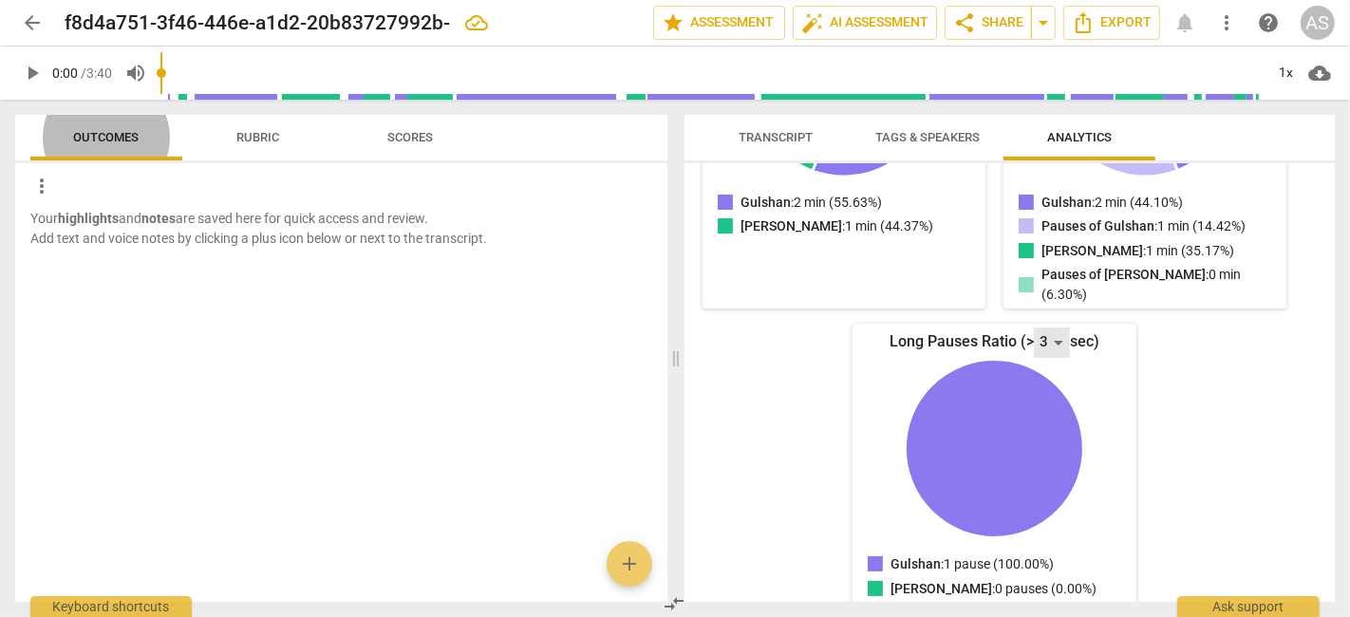
click at [1046, 328] on div "3" at bounding box center [1052, 343] width 36 height 30
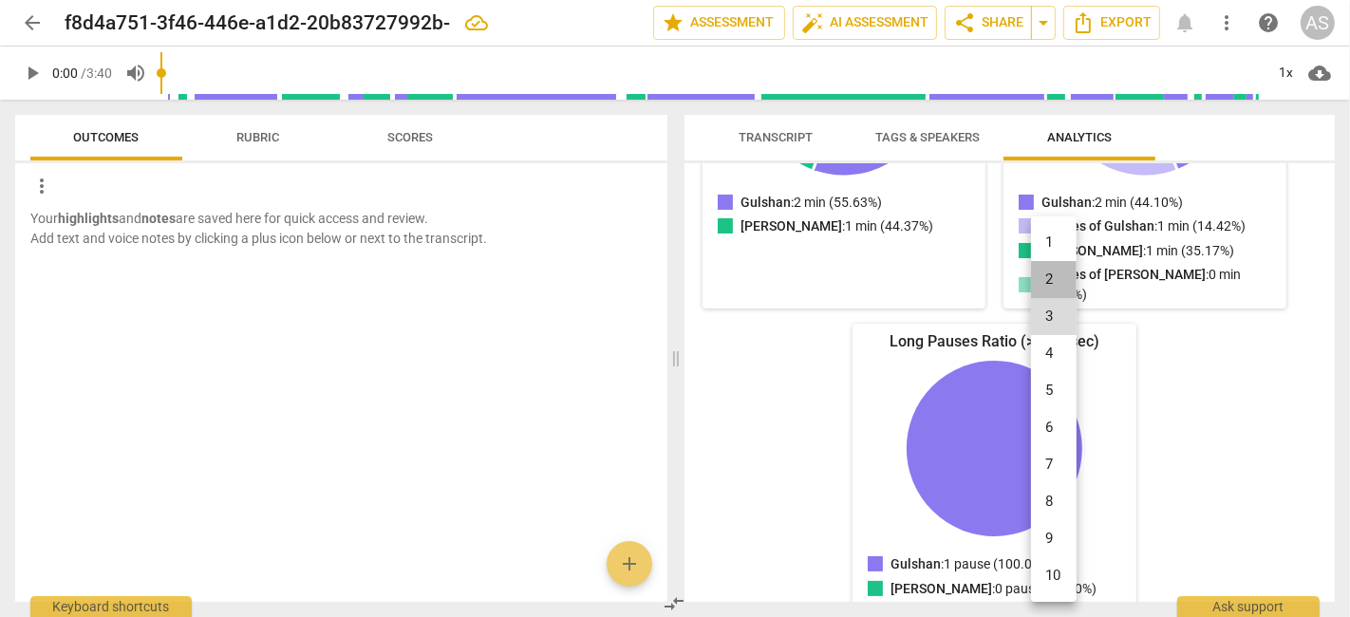
click at [1046, 286] on li "2" at bounding box center [1054, 279] width 46 height 37
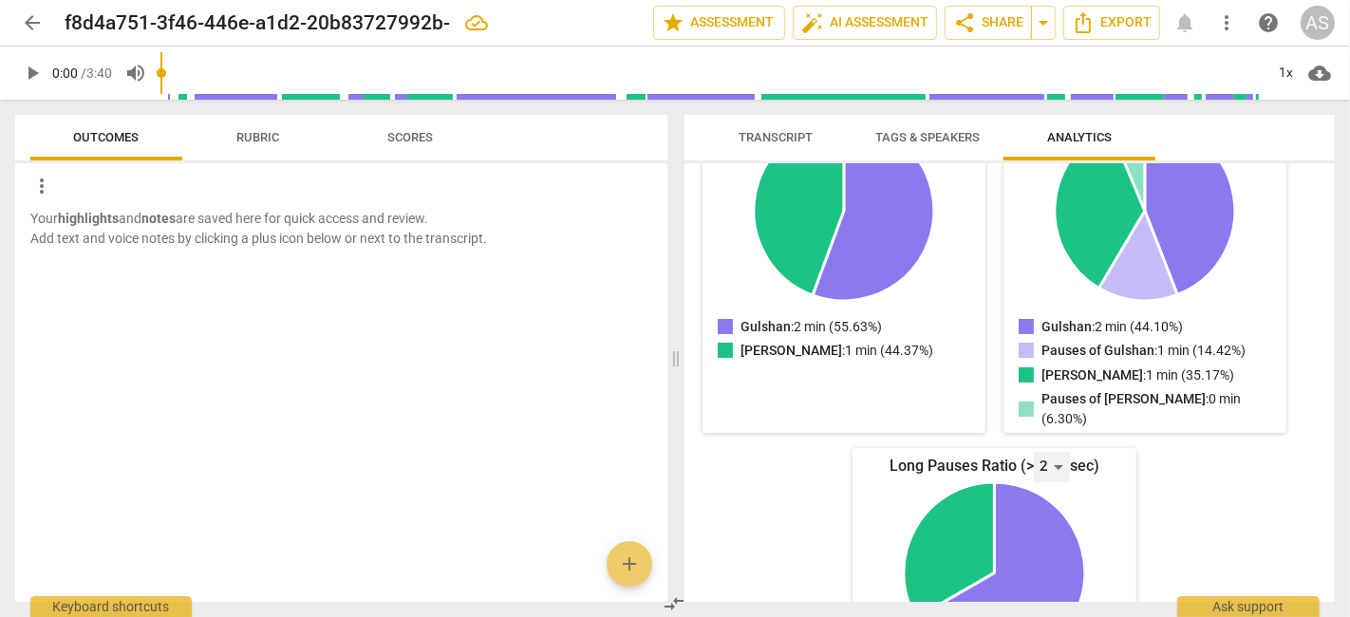
scroll to position [371, 0]
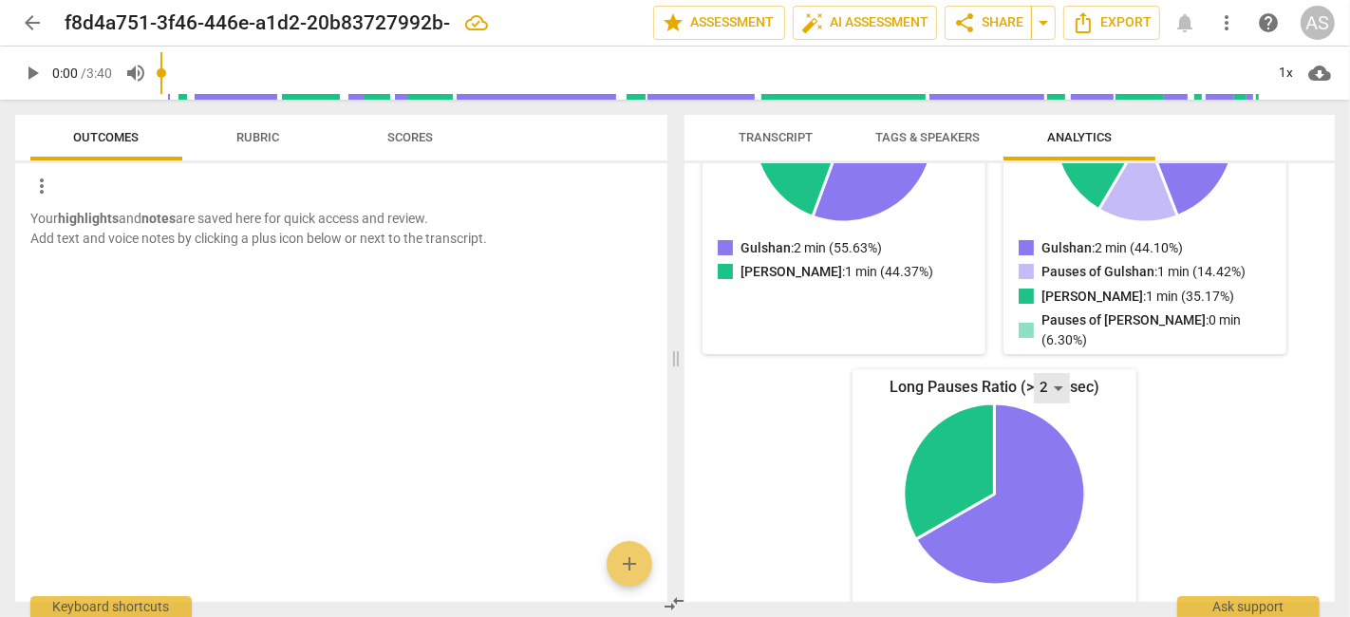
click at [1052, 373] on div "2" at bounding box center [1052, 388] width 36 height 30
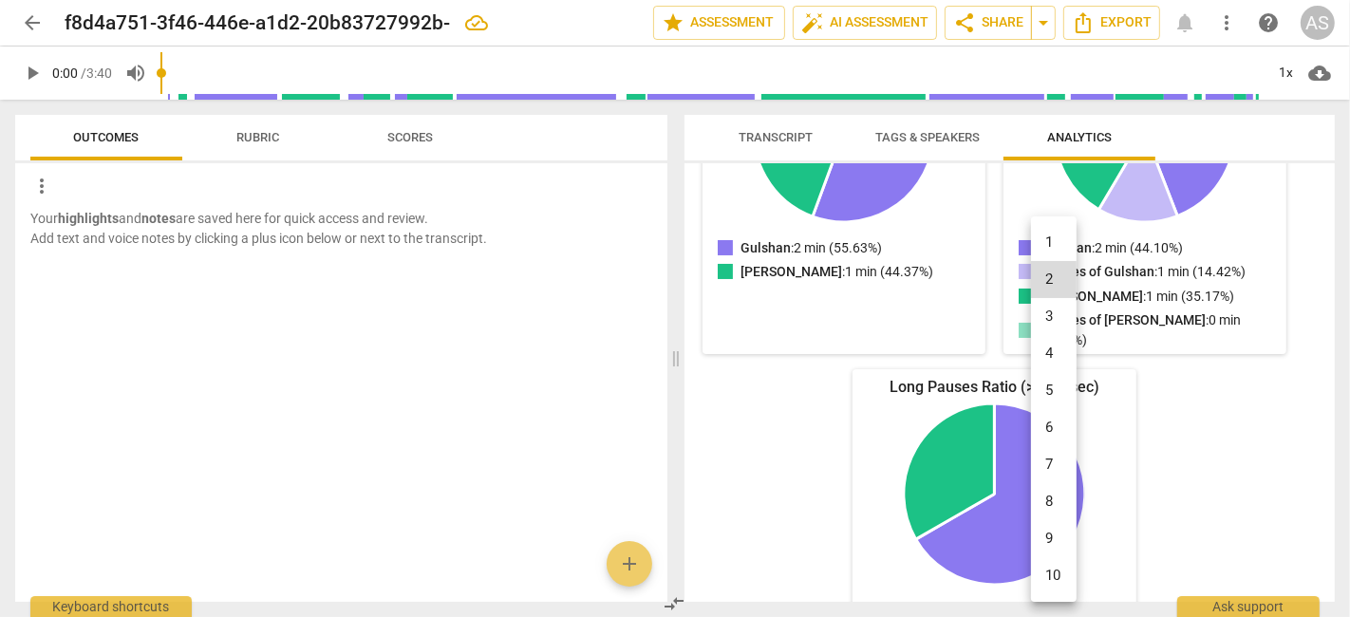
click at [1175, 425] on div at bounding box center [675, 308] width 1350 height 617
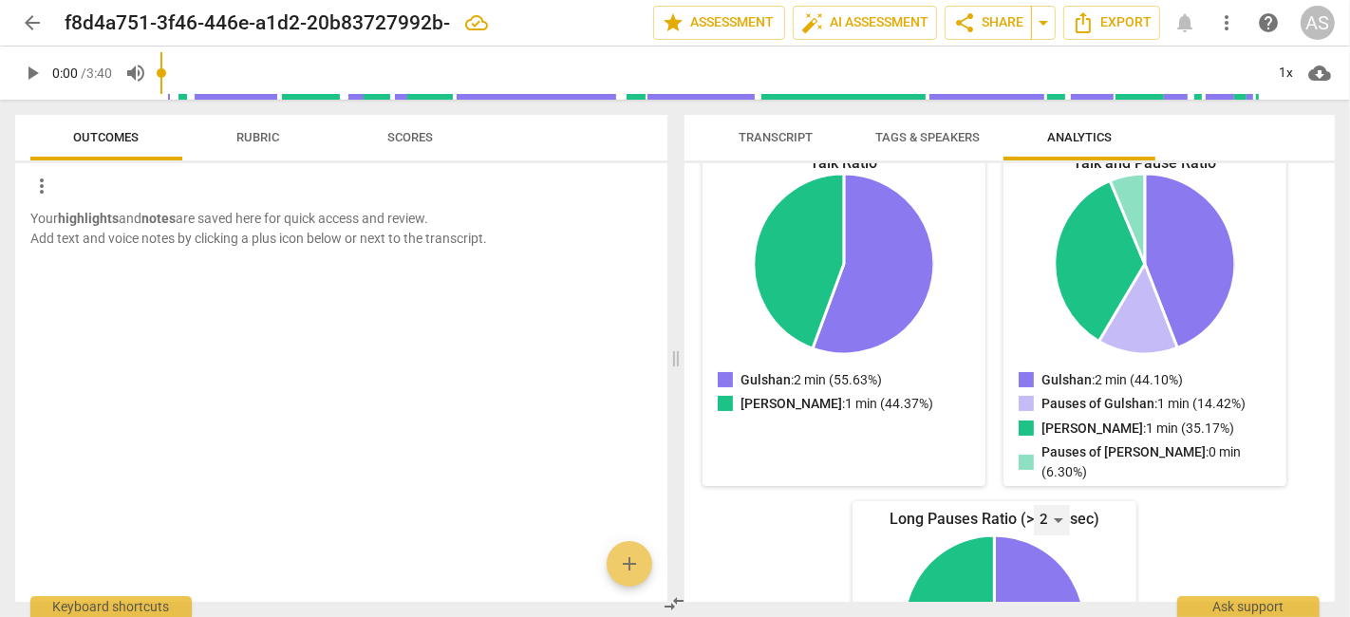
scroll to position [0, 0]
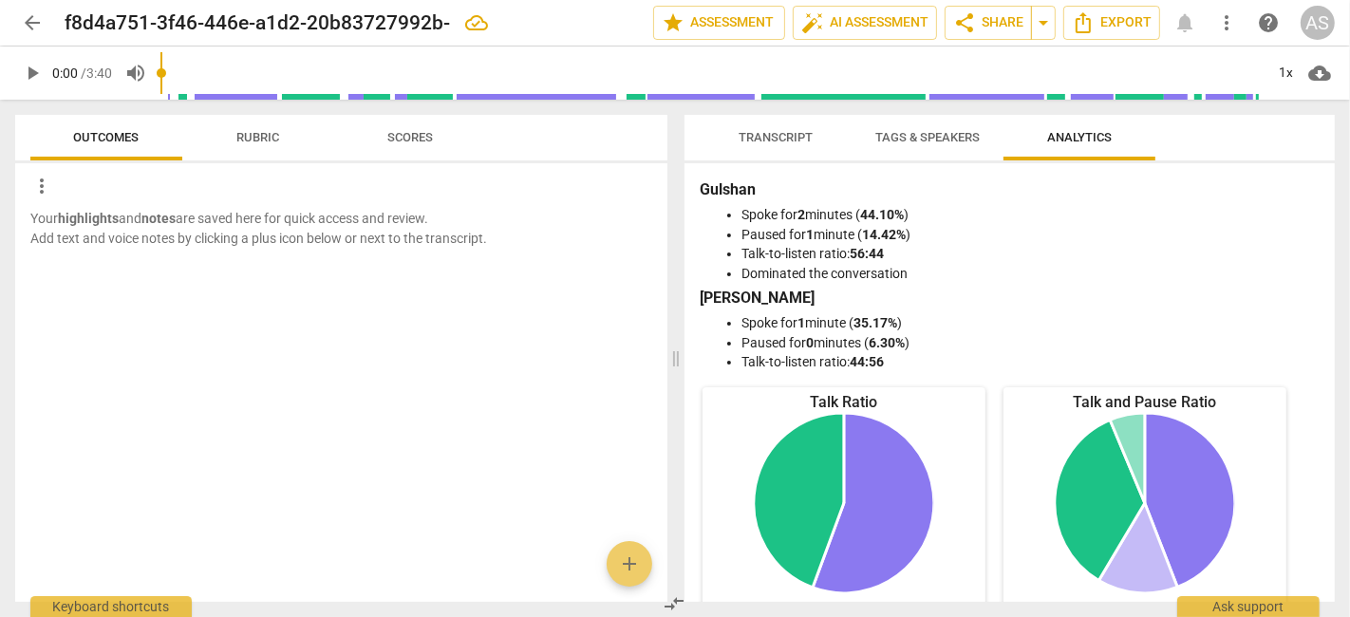
click at [228, 150] on button "Rubric" at bounding box center [258, 138] width 152 height 46
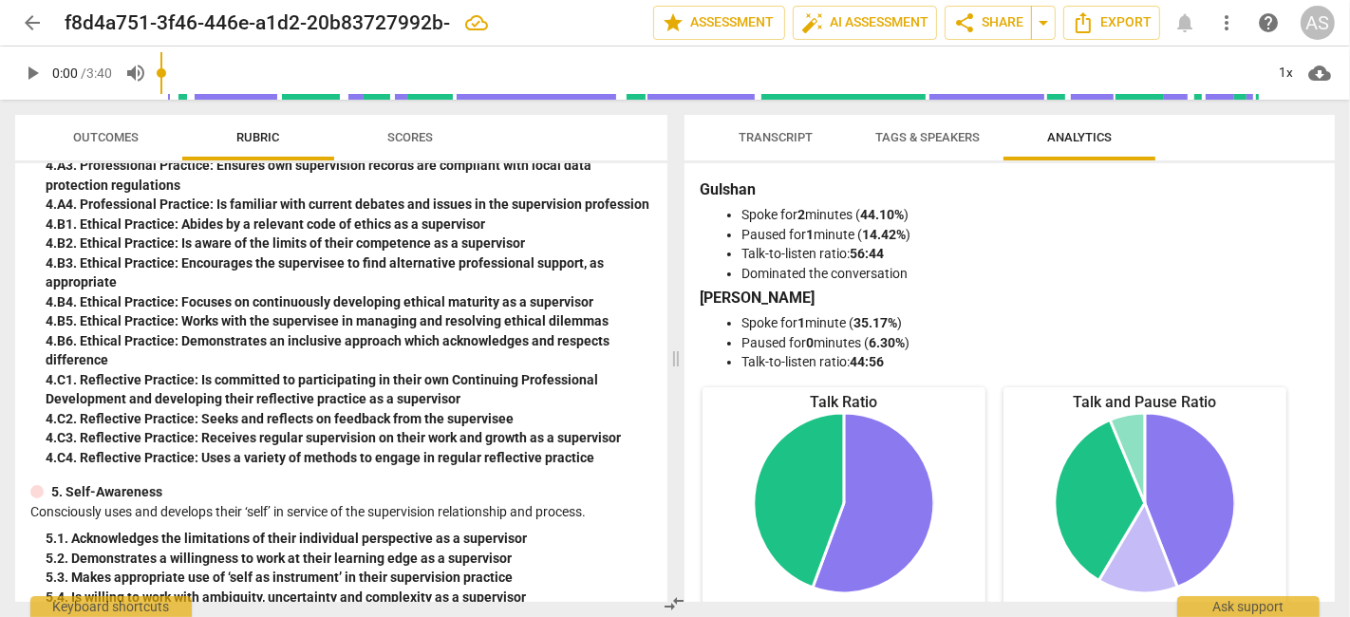
scroll to position [1747, 0]
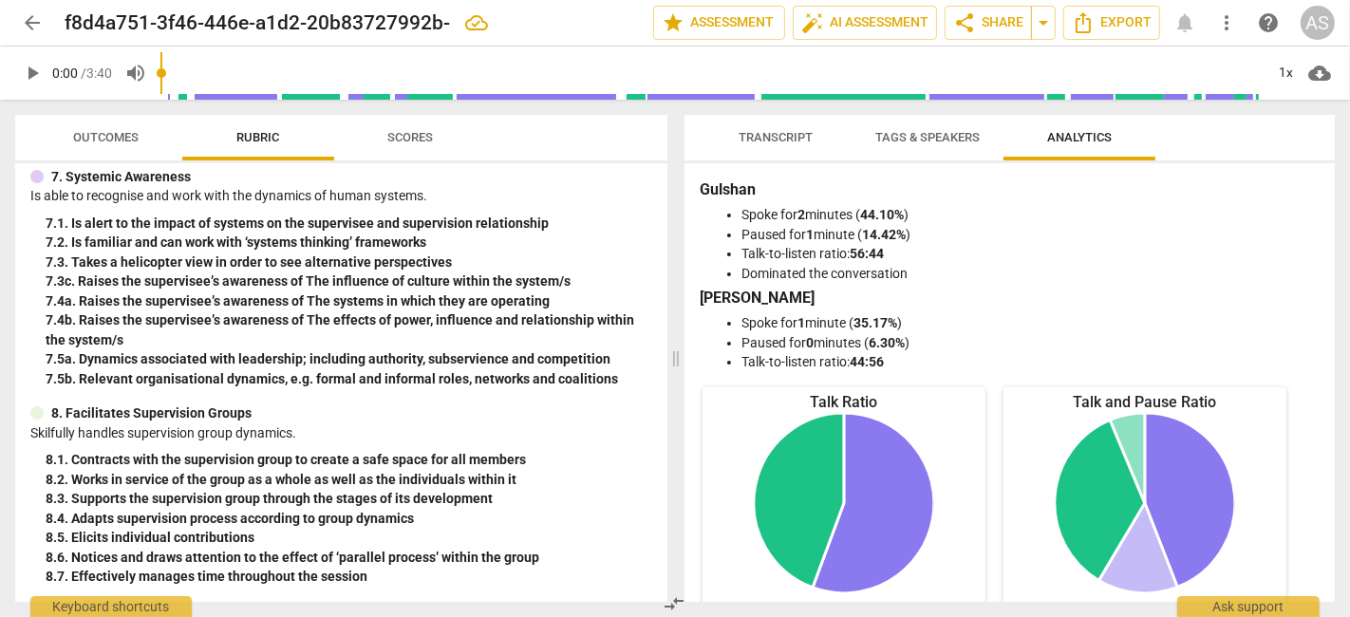
click at [70, 149] on span "Outcomes" at bounding box center [106, 138] width 111 height 26
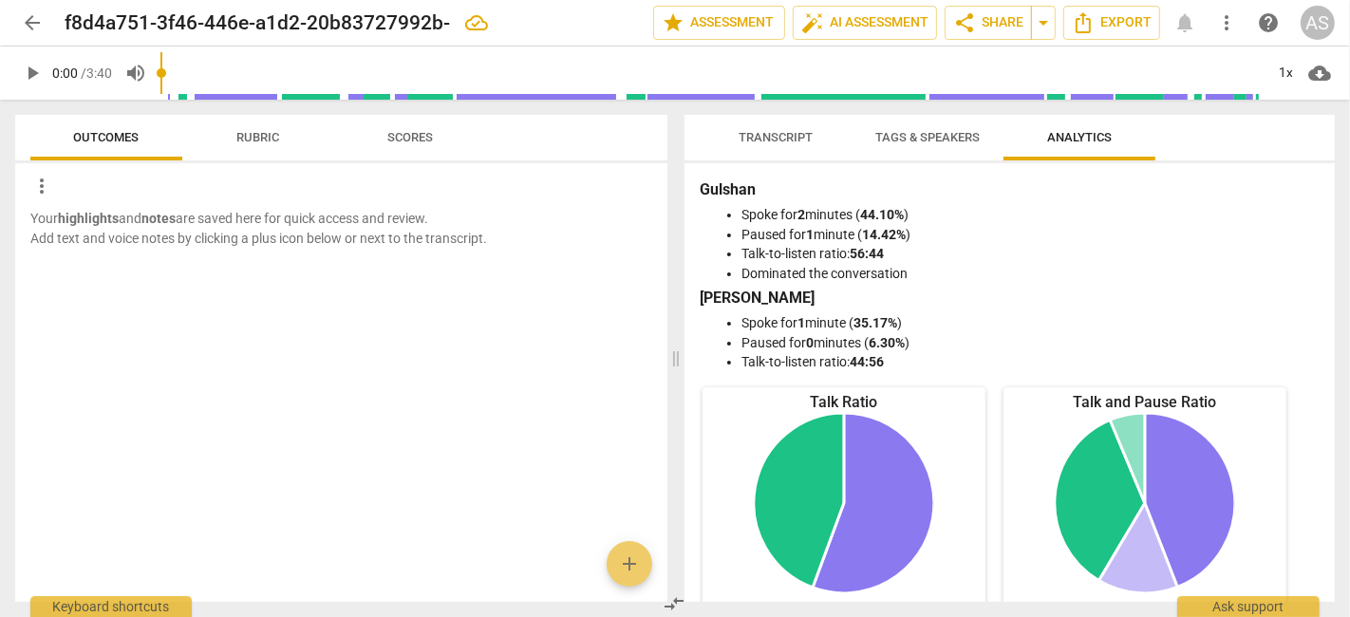
click at [444, 155] on button "Scores" at bounding box center [410, 138] width 152 height 46
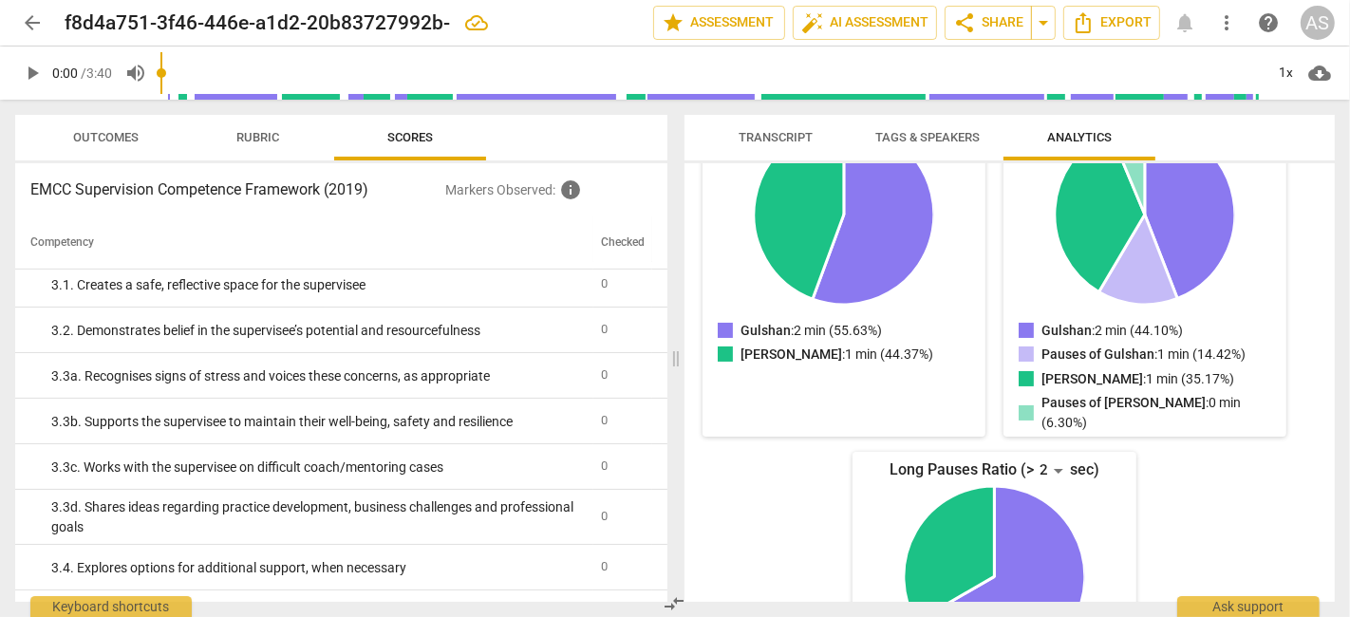
scroll to position [417, 0]
